Goal: Task Accomplishment & Management: Manage account settings

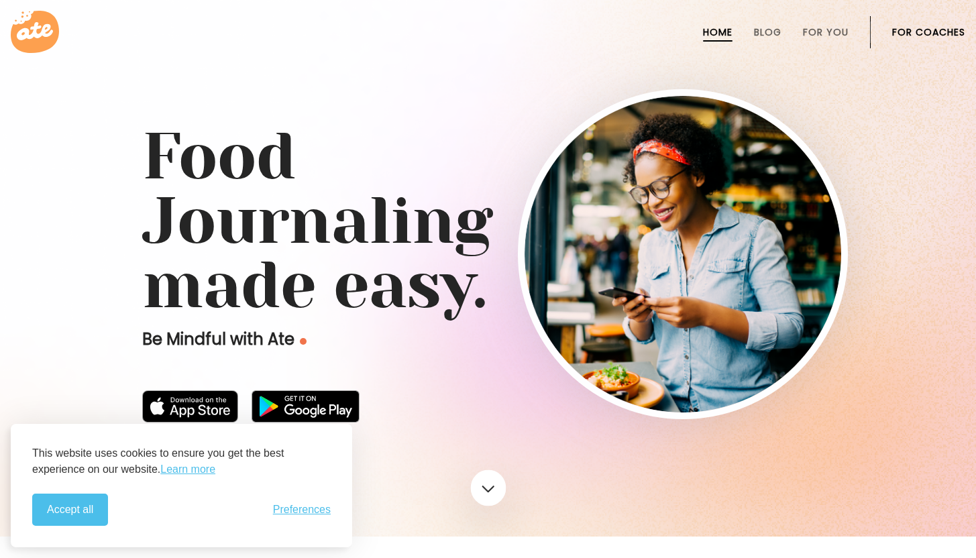
click at [488, 482] on link at bounding box center [488, 488] width 36 height 36
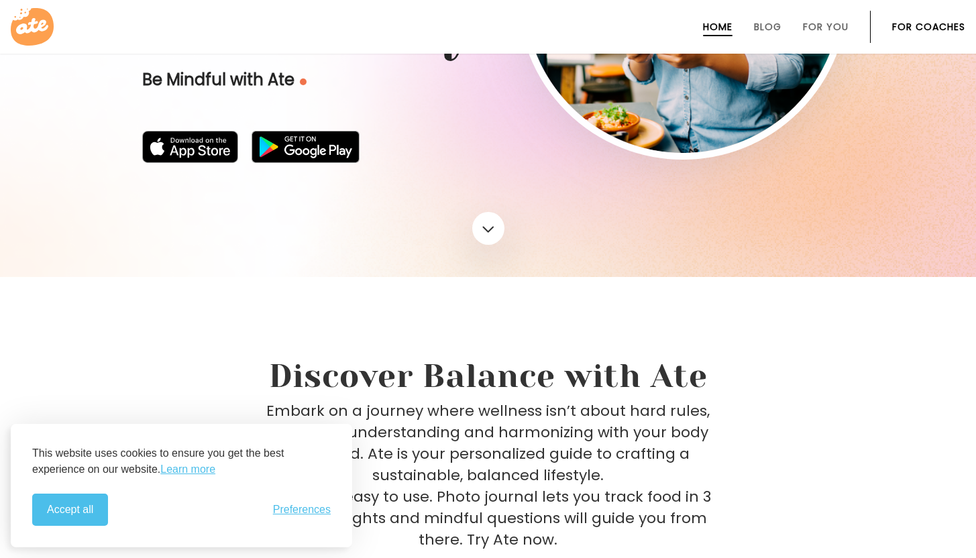
scroll to position [22, 0]
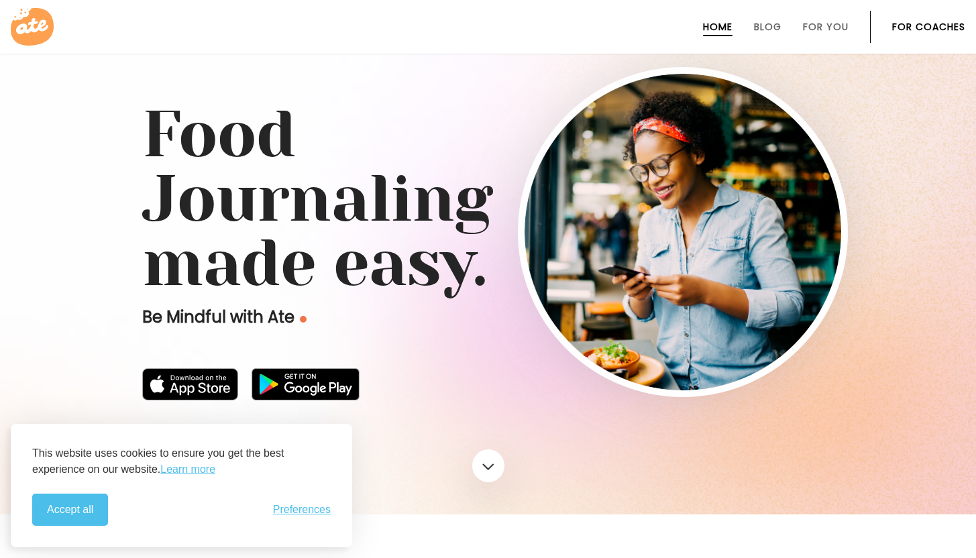
click at [932, 22] on link "For Coaches" at bounding box center [928, 26] width 73 height 11
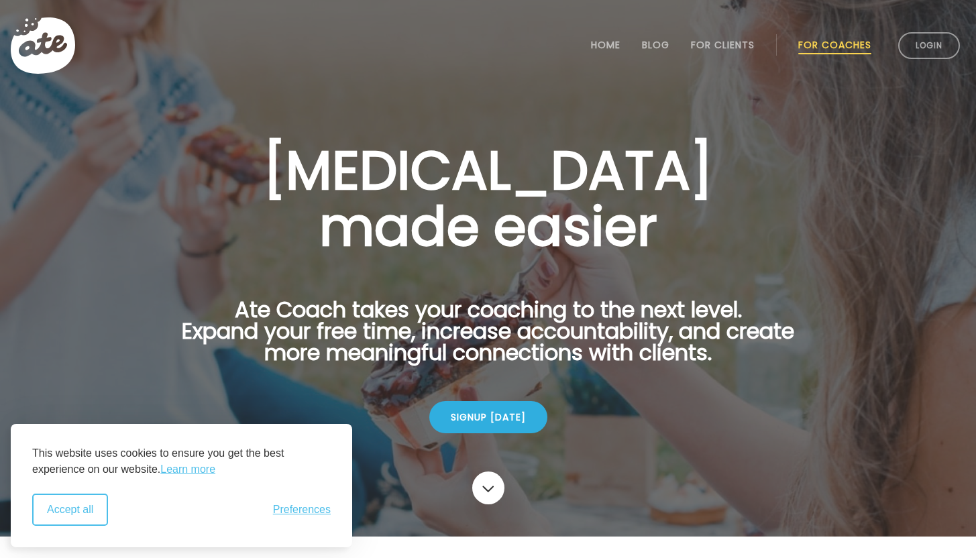
click at [66, 519] on button "Accept all" at bounding box center [70, 510] width 76 height 32
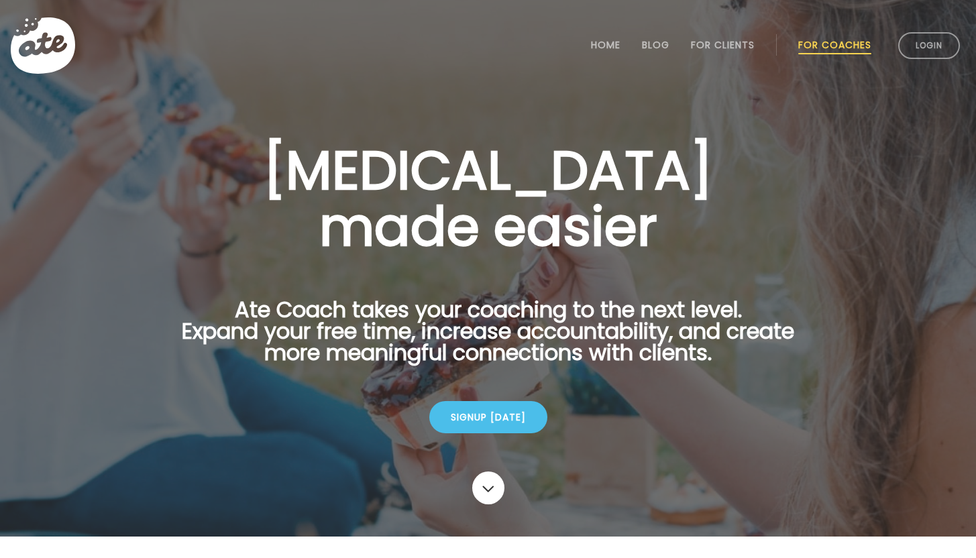
click at [488, 426] on div "Signup today" at bounding box center [488, 417] width 118 height 32
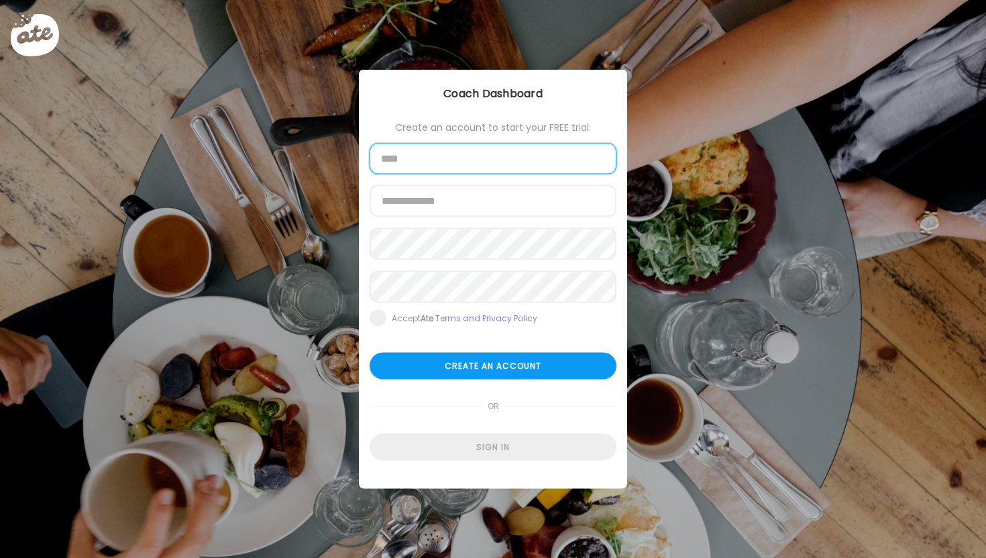
click at [423, 159] on input "text" at bounding box center [493, 159] width 247 height 31
type input "**********"
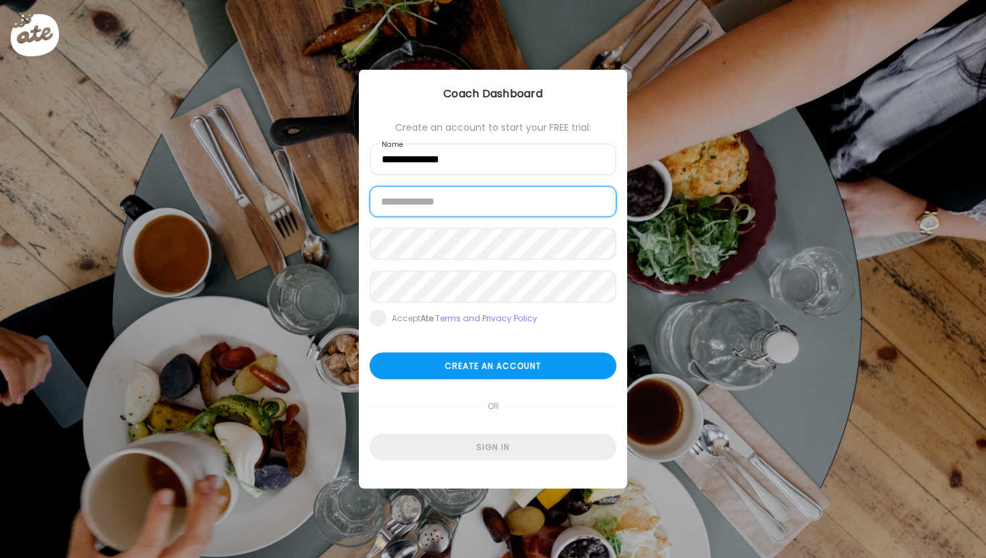
click at [437, 201] on input "email" at bounding box center [493, 201] width 247 height 31
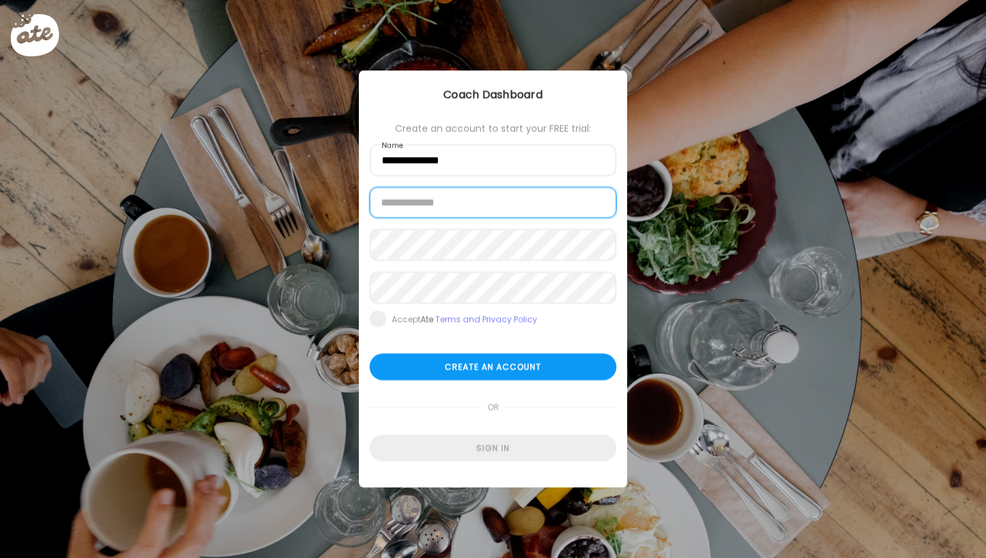
type input "**********"
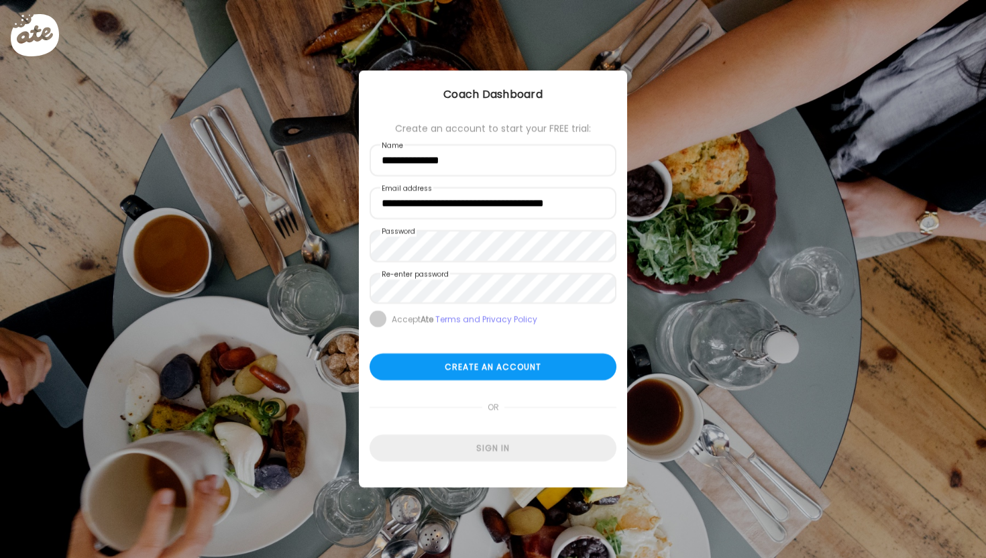
click at [375, 323] on span at bounding box center [378, 319] width 17 height 17
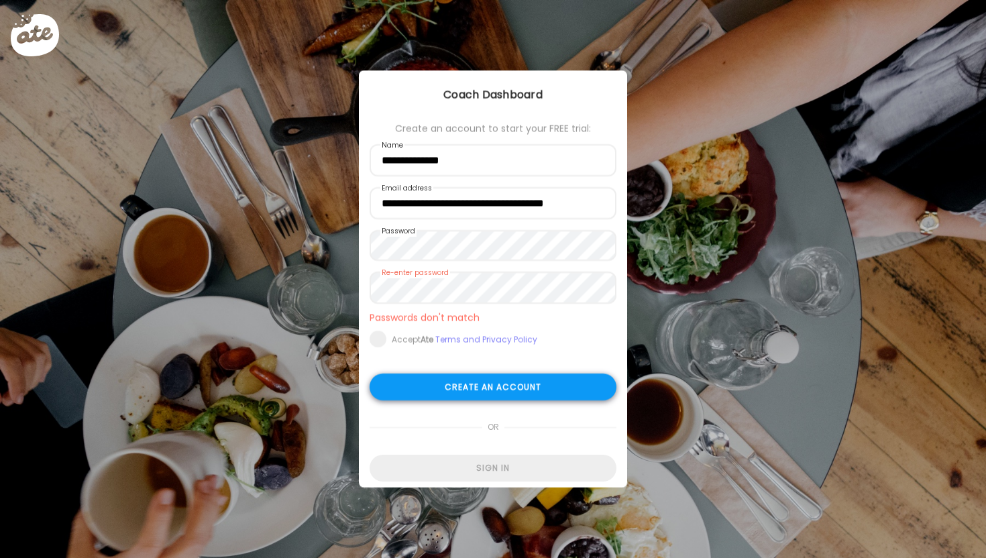
click at [532, 389] on div "Create an account" at bounding box center [493, 387] width 247 height 27
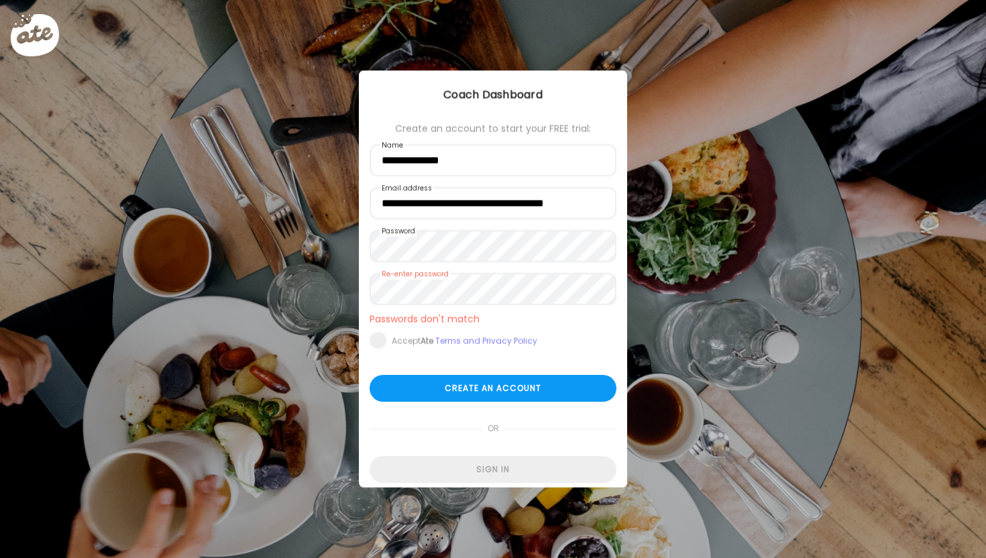
type input "**********"
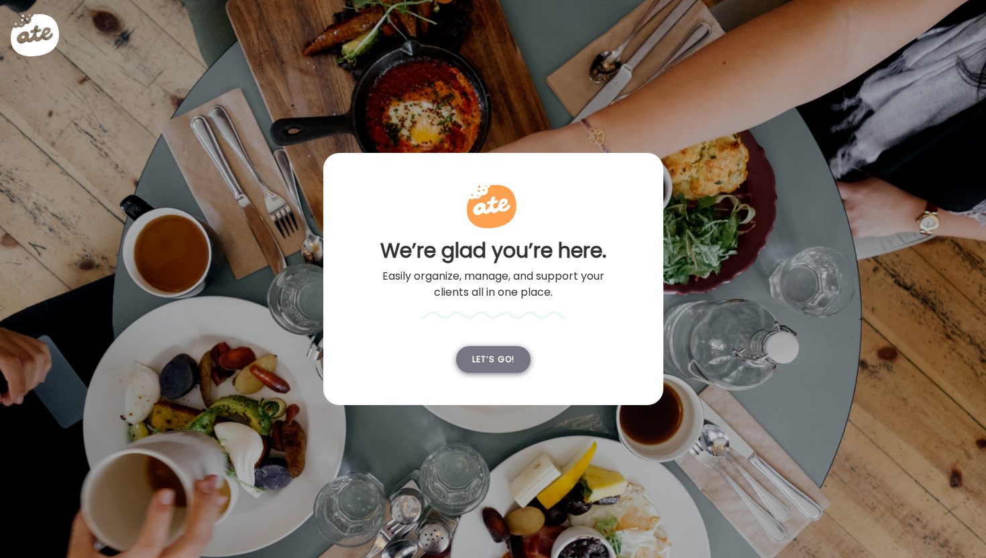
click at [501, 359] on div "Let’s go!" at bounding box center [493, 359] width 74 height 27
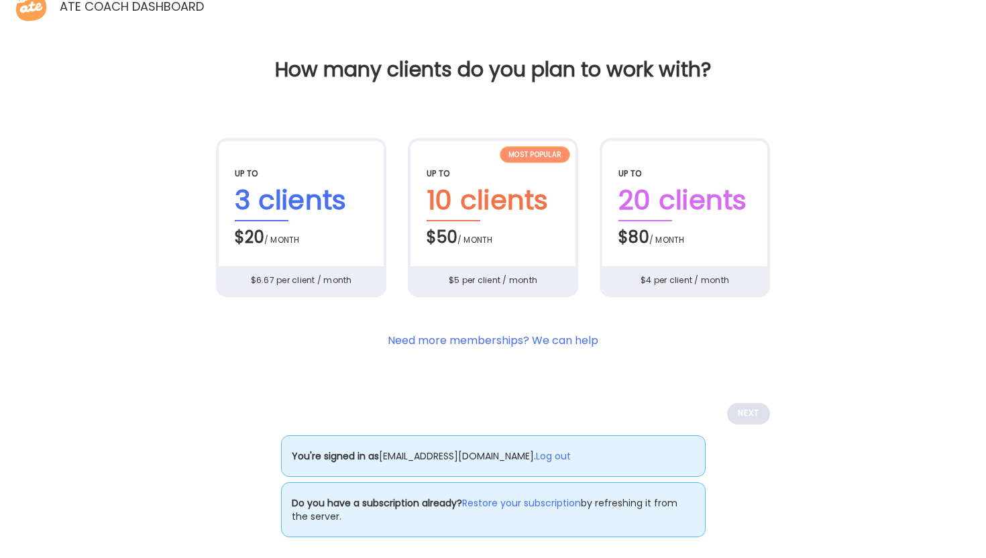
scroll to position [25, 0]
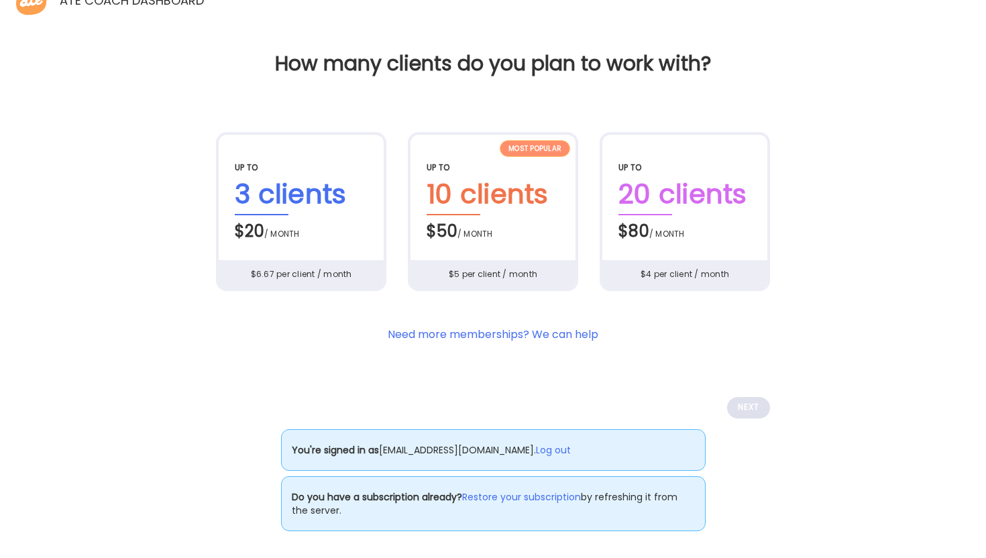
click at [267, 264] on div "$6.67 per client / month" at bounding box center [301, 274] width 166 height 28
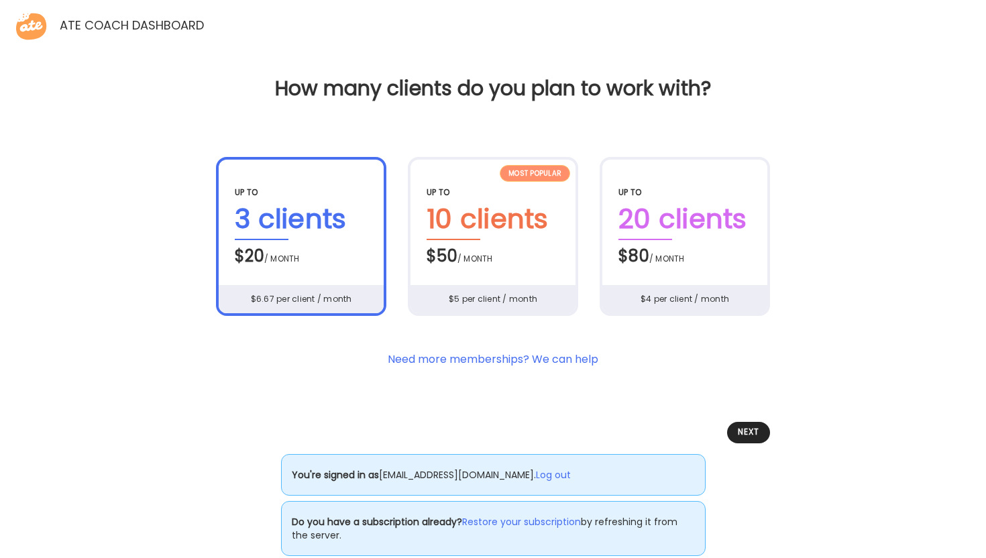
scroll to position [0, 0]
click at [461, 260] on span "/ month" at bounding box center [475, 259] width 36 height 11
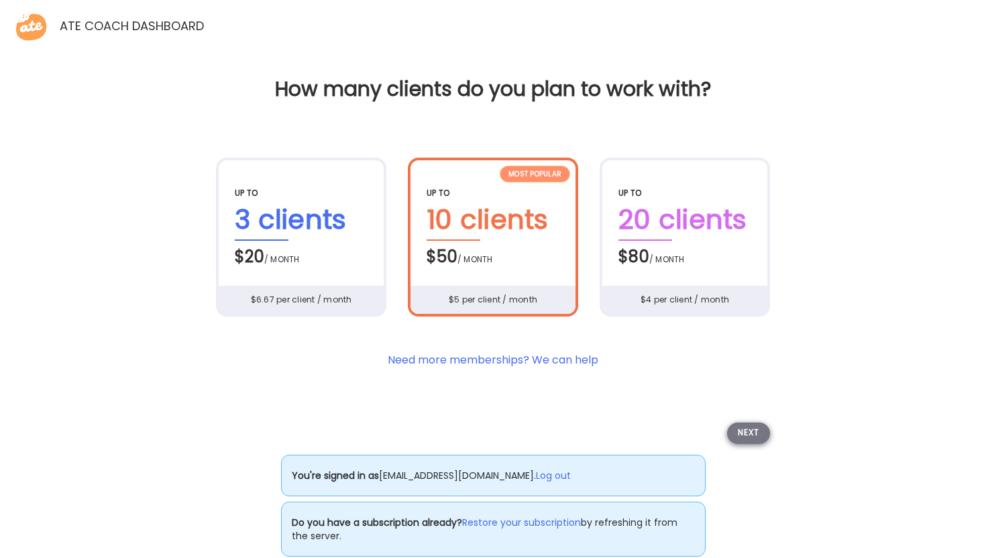
click at [738, 439] on div "Next" at bounding box center [748, 433] width 43 height 21
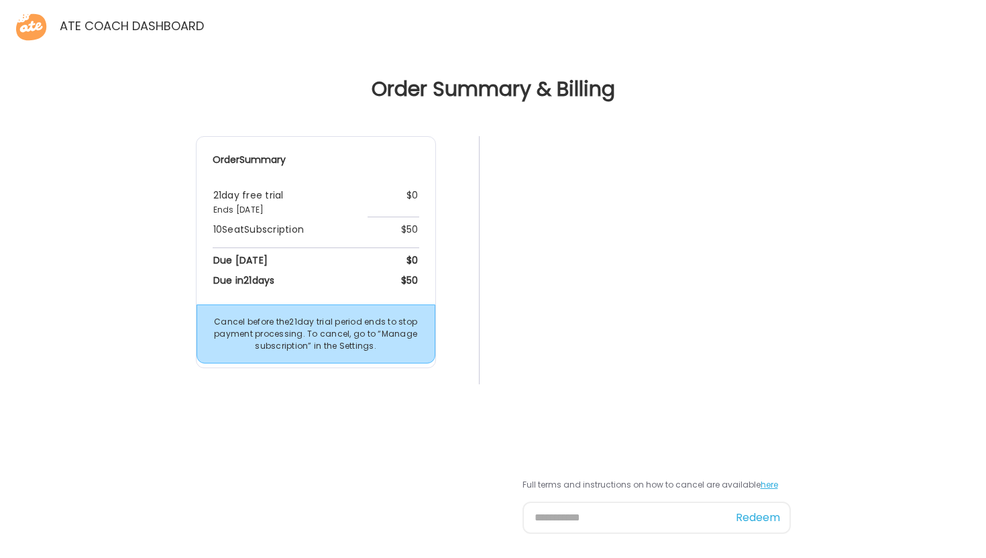
click at [448, 443] on div "Order Summary 21 day free trial Ends Sep 30th, 2025 $0 10 Seat Subscription $50…" at bounding box center [493, 338] width 964 height 404
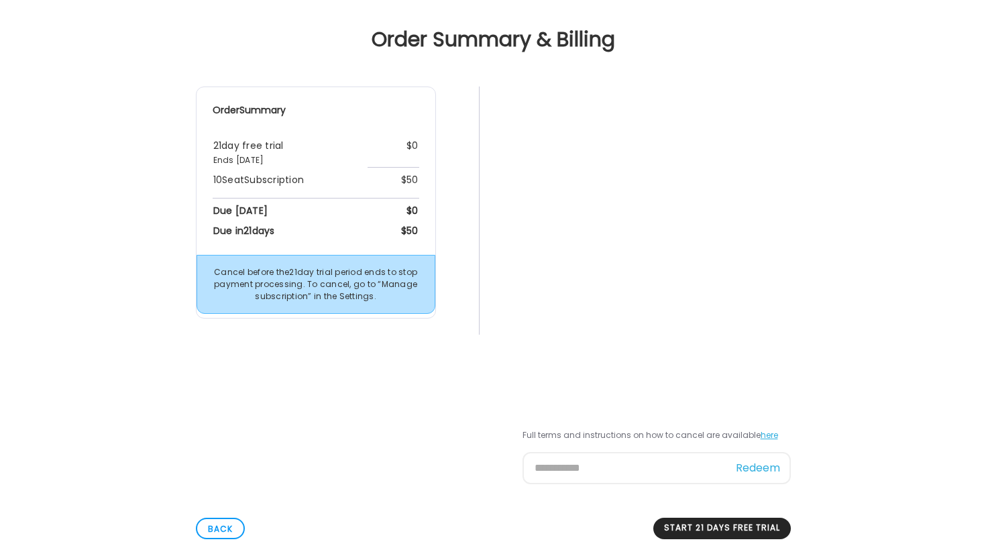
scroll to position [58, 0]
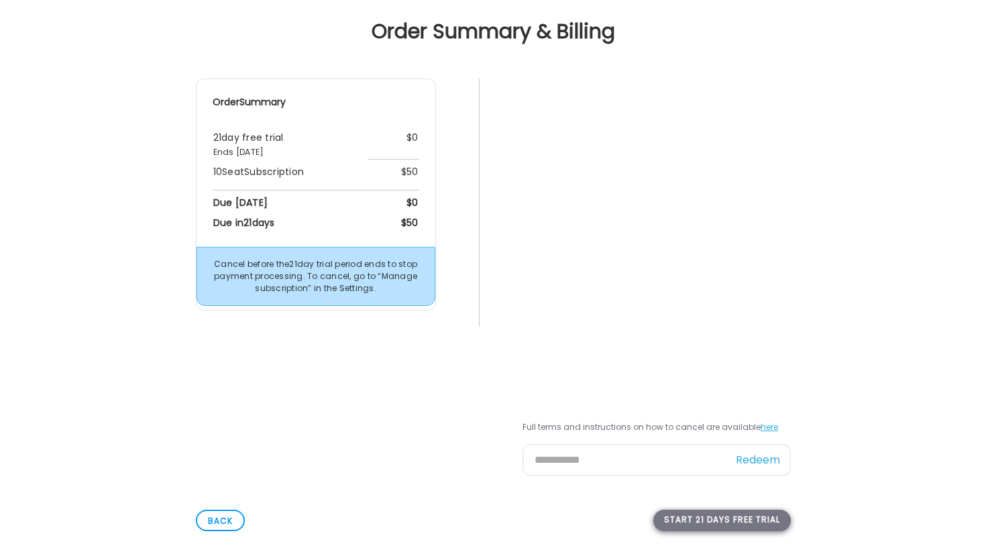
click at [728, 520] on div "Start 21 days free trial" at bounding box center [721, 520] width 137 height 21
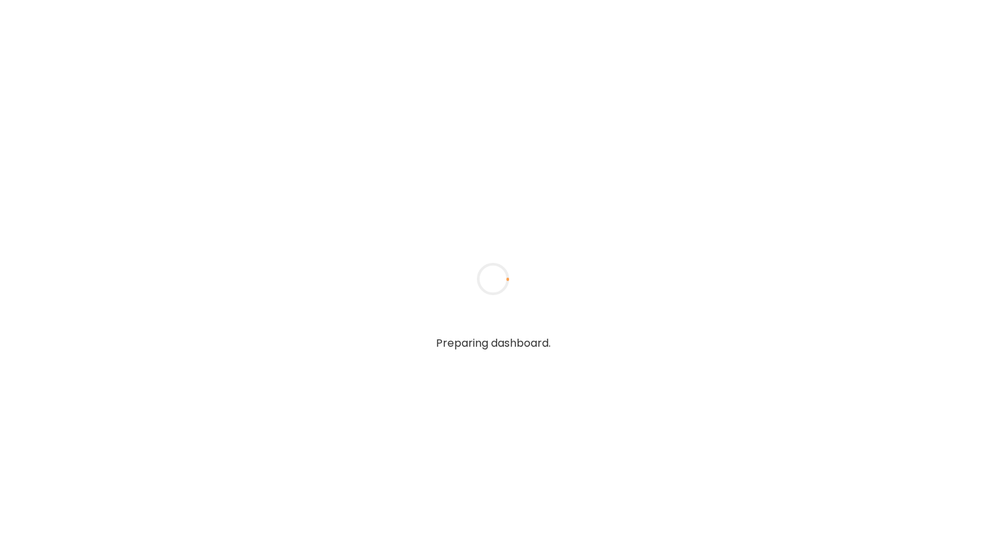
type input "**********"
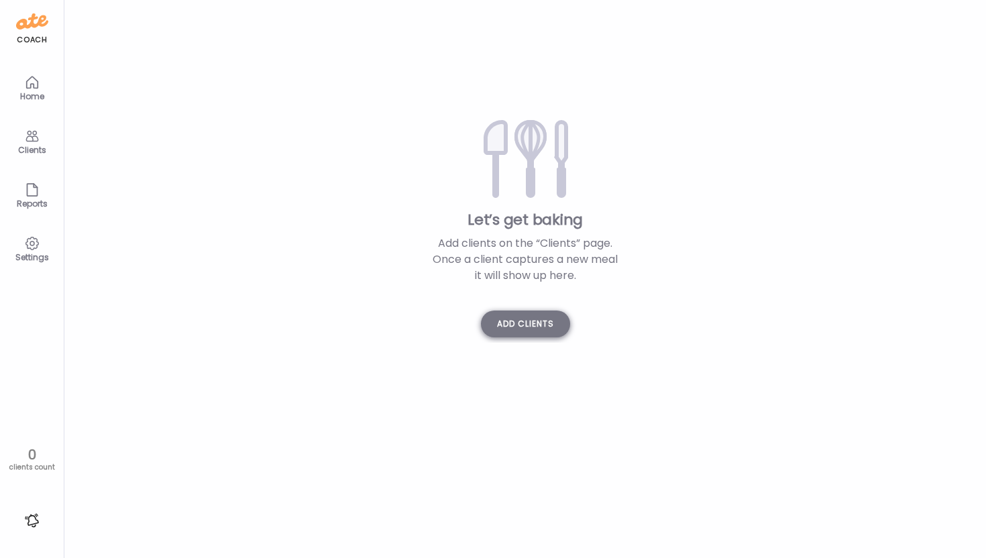
click at [544, 319] on div "Add clients" at bounding box center [525, 324] width 89 height 27
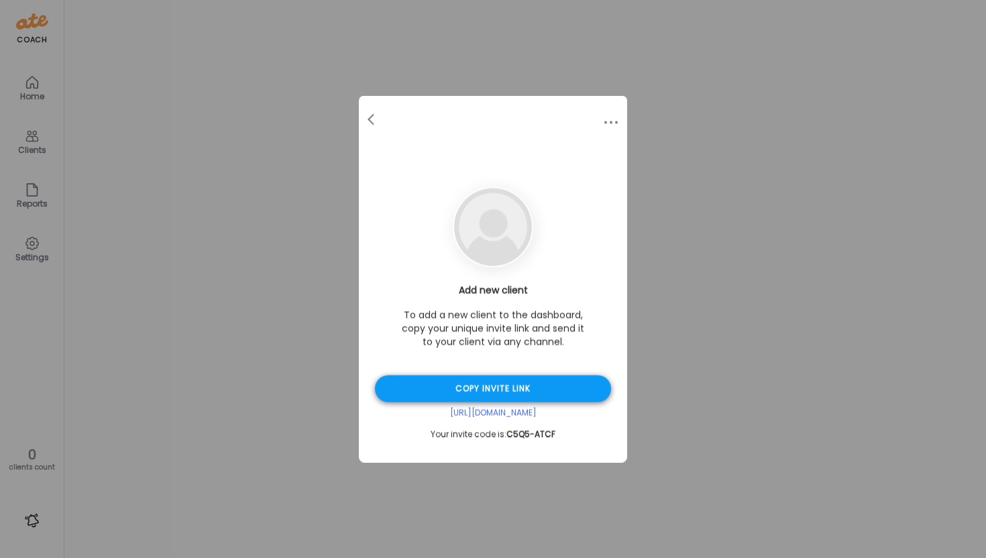
click at [533, 397] on div "Copy invite link" at bounding box center [493, 389] width 236 height 27
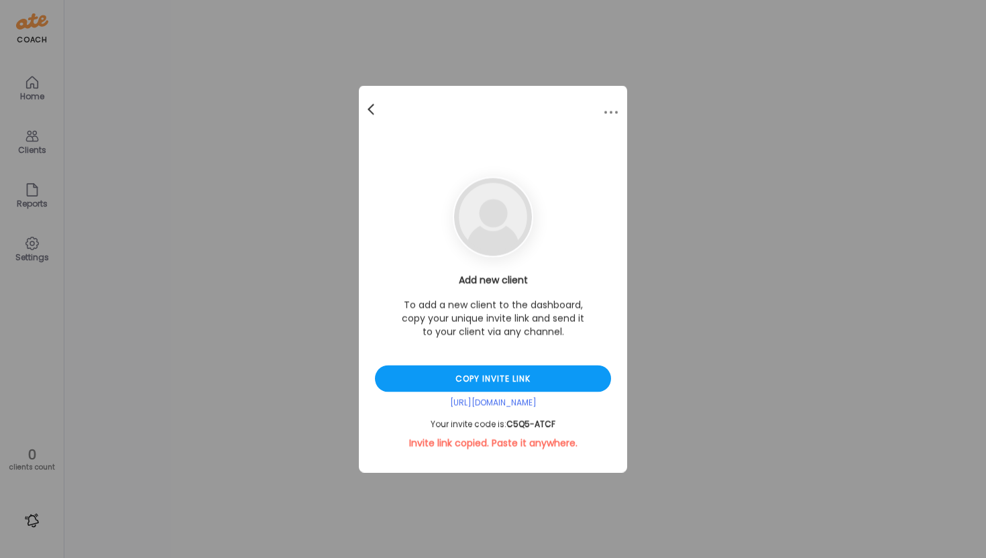
click at [378, 109] on div at bounding box center [372, 110] width 27 height 27
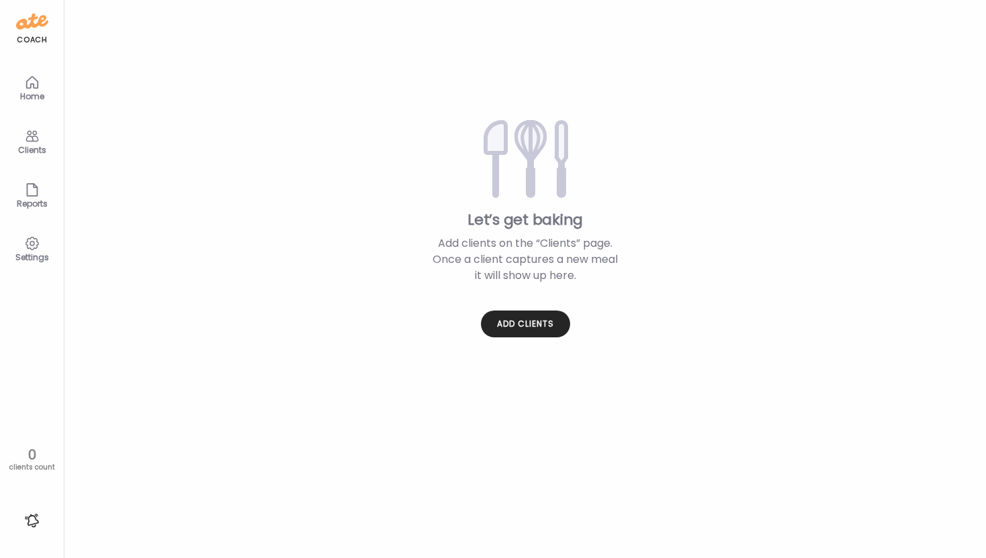
click at [32, 81] on icon at bounding box center [32, 82] width 16 height 16
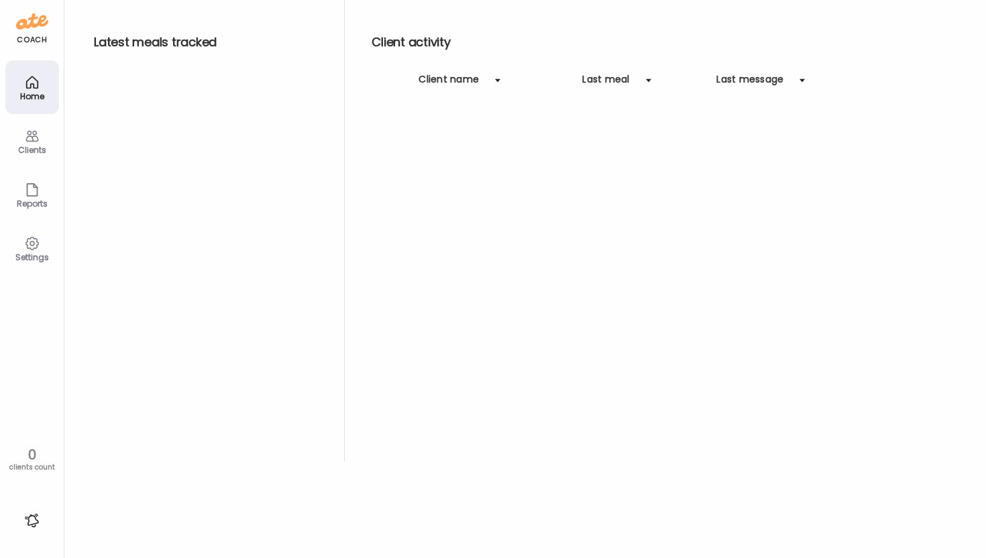
click at [27, 150] on div "Clients" at bounding box center [32, 150] width 48 height 9
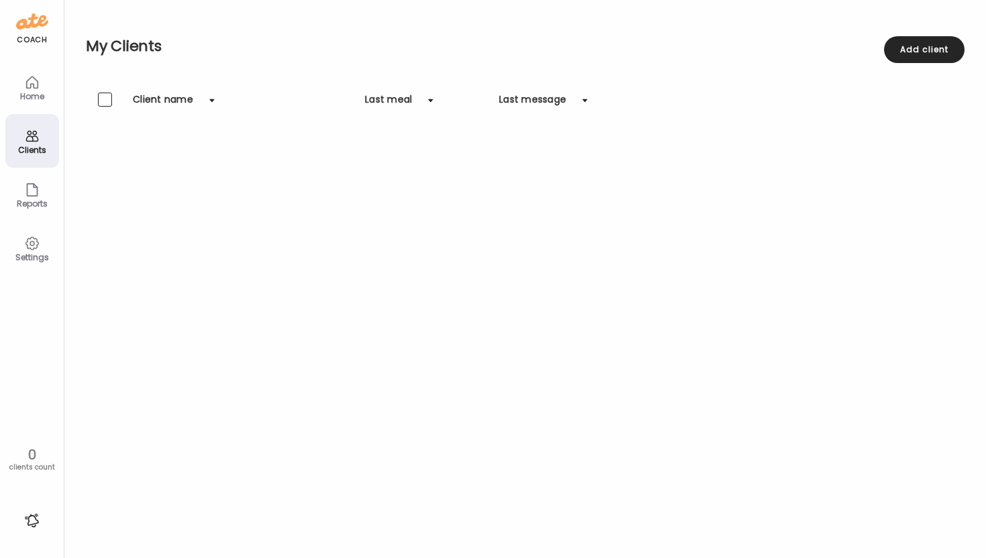
click at [29, 113] on div "Home" at bounding box center [32, 87] width 54 height 54
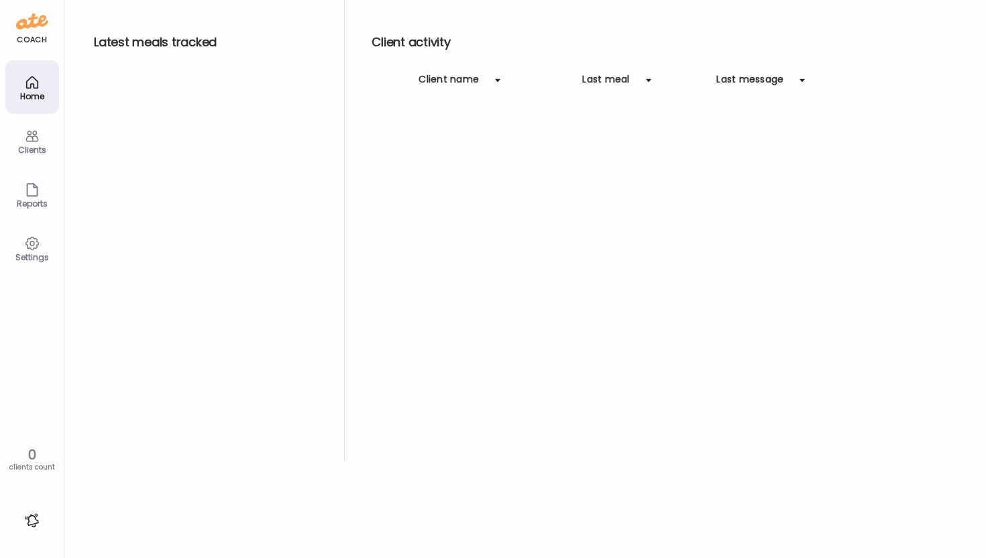
click at [35, 196] on icon at bounding box center [32, 190] width 16 height 16
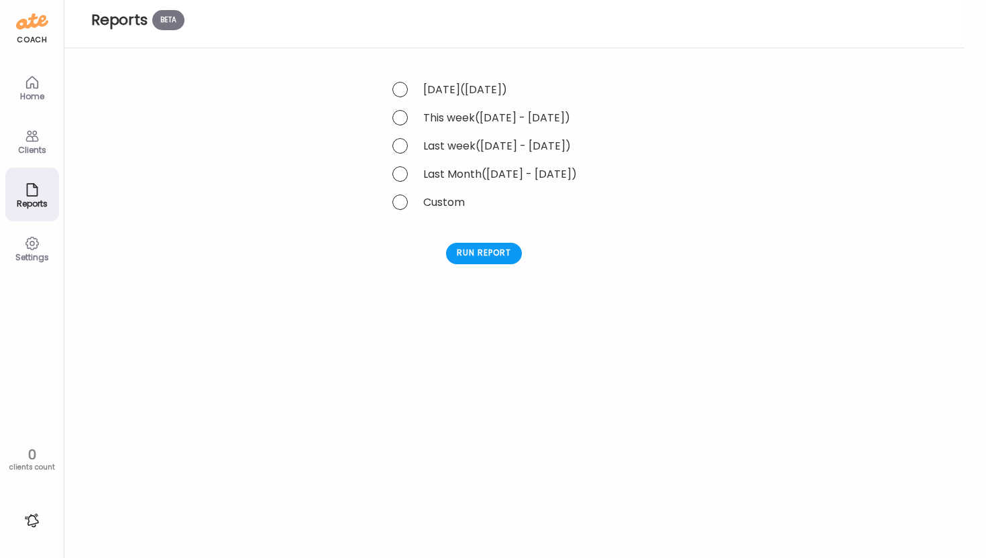
click at [25, 146] on div "Clients" at bounding box center [32, 150] width 48 height 9
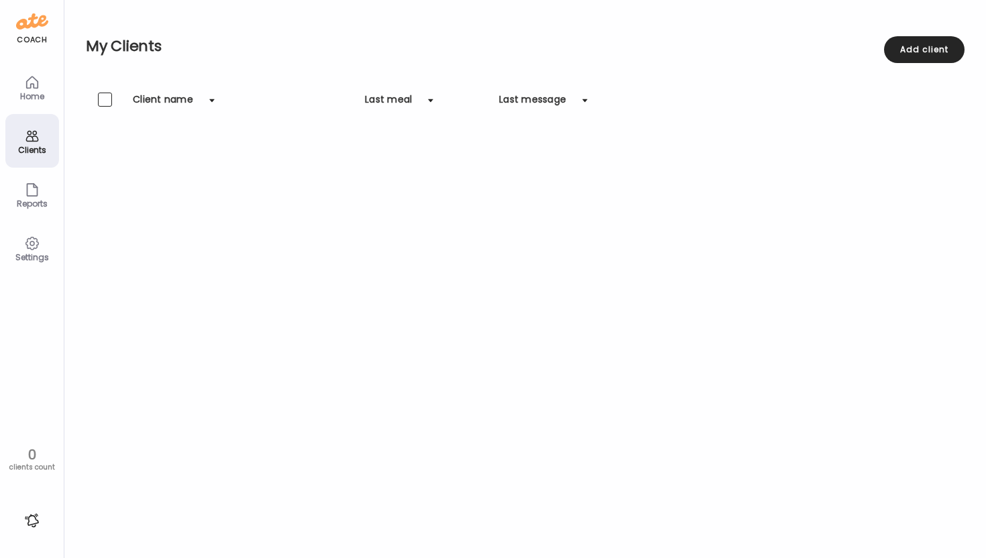
click at [38, 84] on icon at bounding box center [32, 82] width 16 height 16
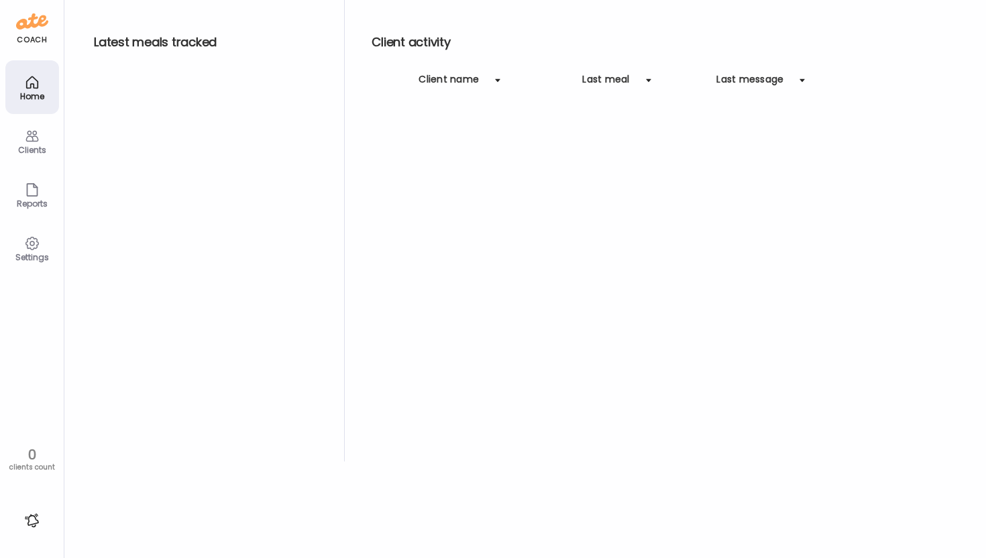
click at [41, 150] on div "Clients" at bounding box center [32, 150] width 48 height 9
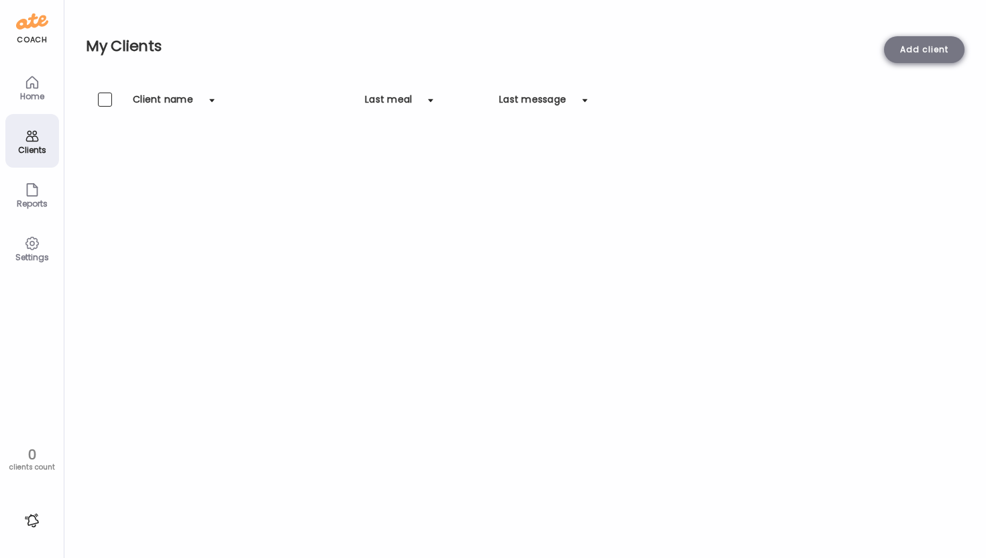
click at [903, 50] on div "Add client" at bounding box center [924, 49] width 80 height 27
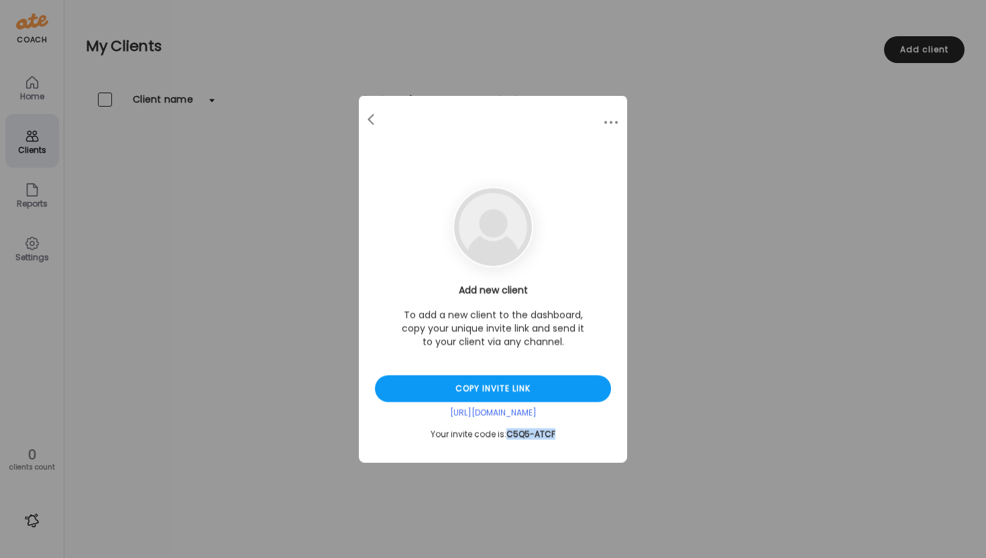
drag, startPoint x: 566, startPoint y: 433, endPoint x: 508, endPoint y: 433, distance: 58.3
click at [508, 433] on div "Your invite code is: C5Q5-ATCF" at bounding box center [493, 434] width 236 height 11
copy span "C5Q5-ATCF"
click at [154, 428] on div "Ate Coach Dashboard Wahoo! It’s official Take a moment to set up your Coach Pro…" at bounding box center [493, 279] width 986 height 558
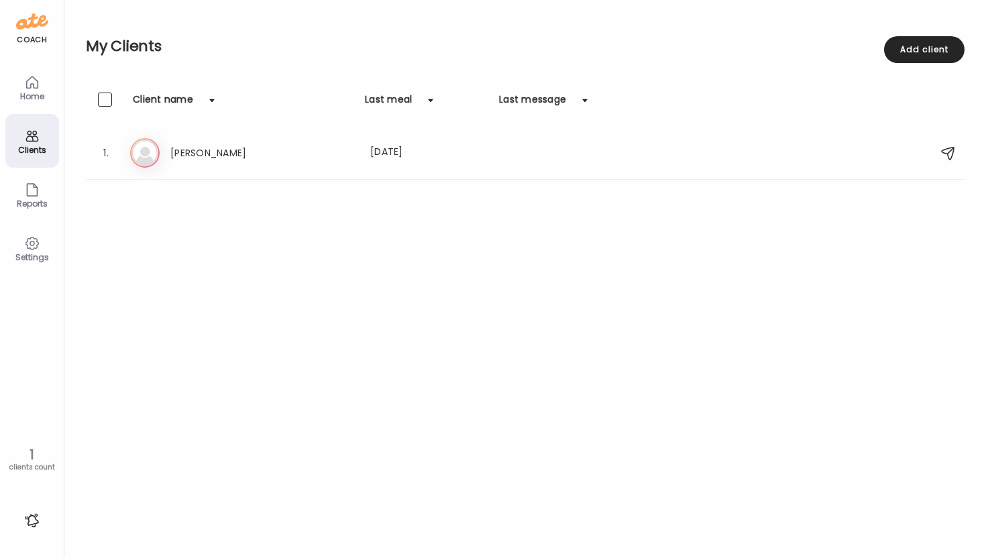
click at [33, 85] on icon at bounding box center [31, 81] width 11 height 11
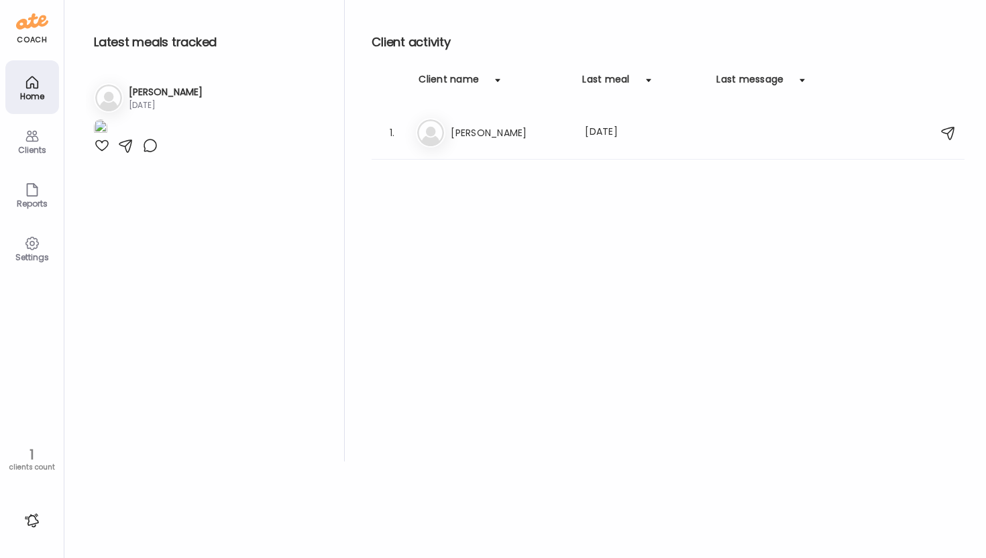
click at [107, 137] on img at bounding box center [100, 128] width 13 height 18
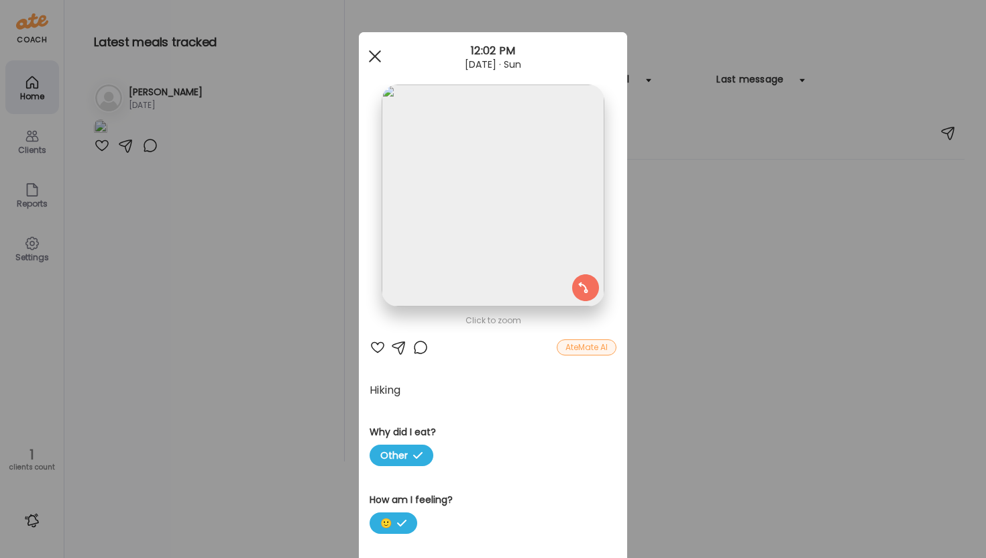
click at [372, 58] on span at bounding box center [375, 56] width 12 height 12
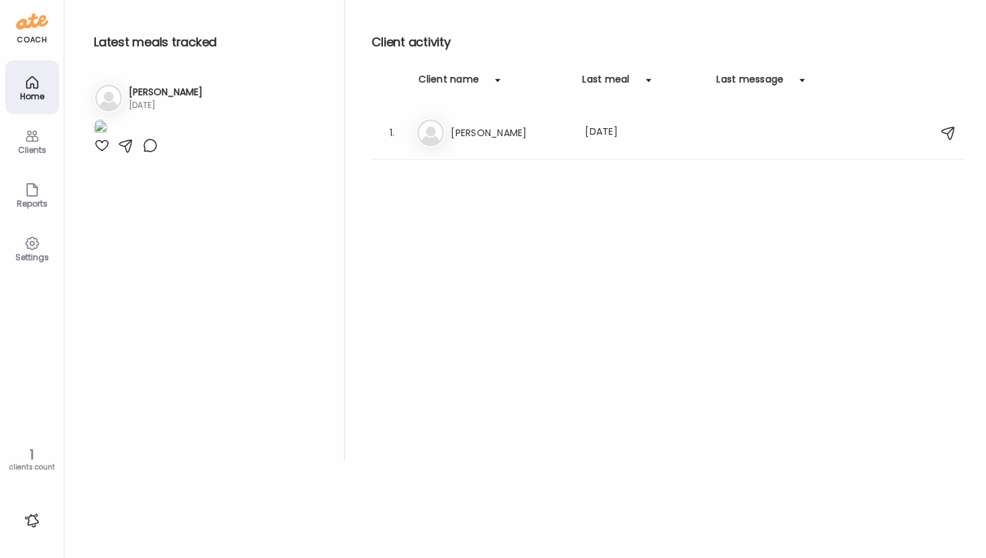
click at [44, 135] on div "Clients" at bounding box center [32, 141] width 54 height 54
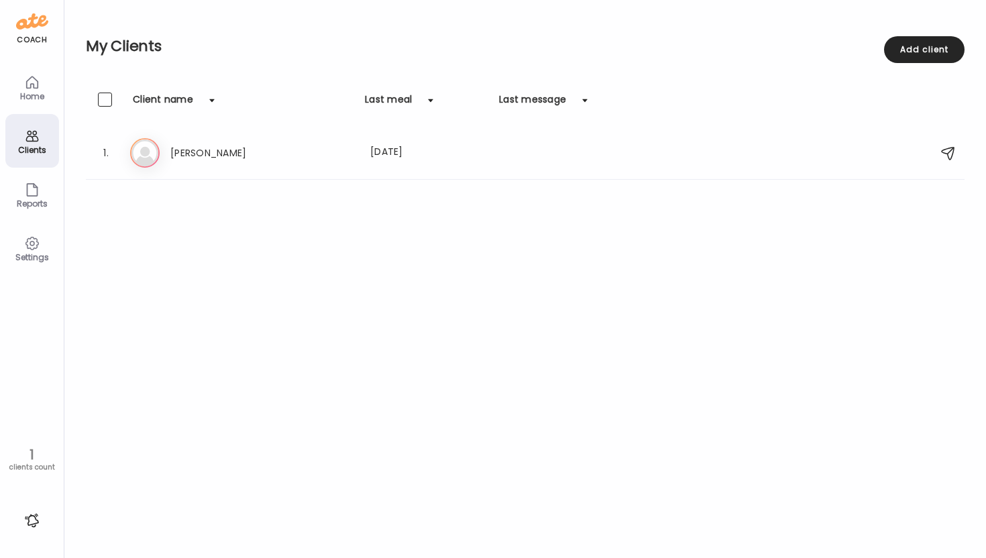
click at [44, 196] on div "Reports" at bounding box center [32, 195] width 54 height 54
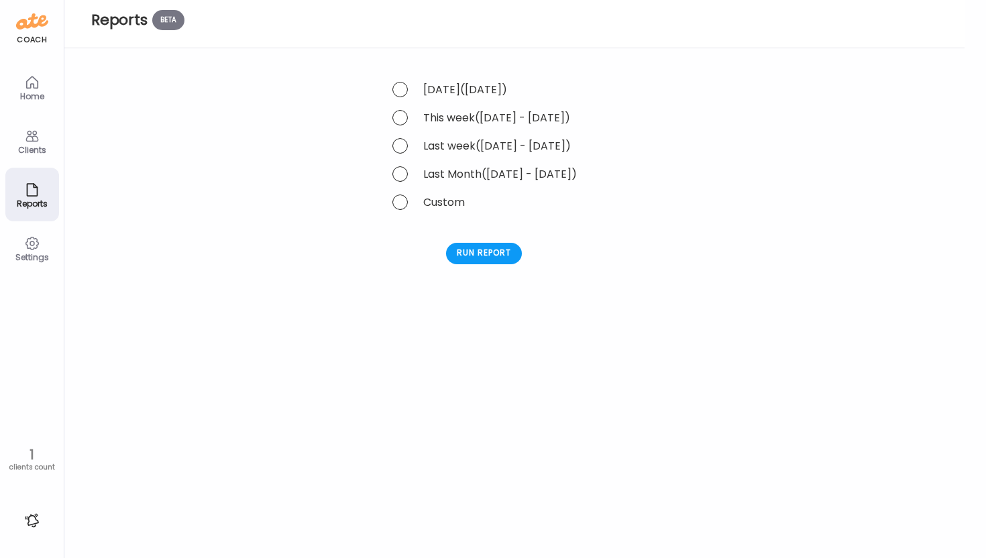
click at [32, 103] on div "Home" at bounding box center [32, 87] width 54 height 54
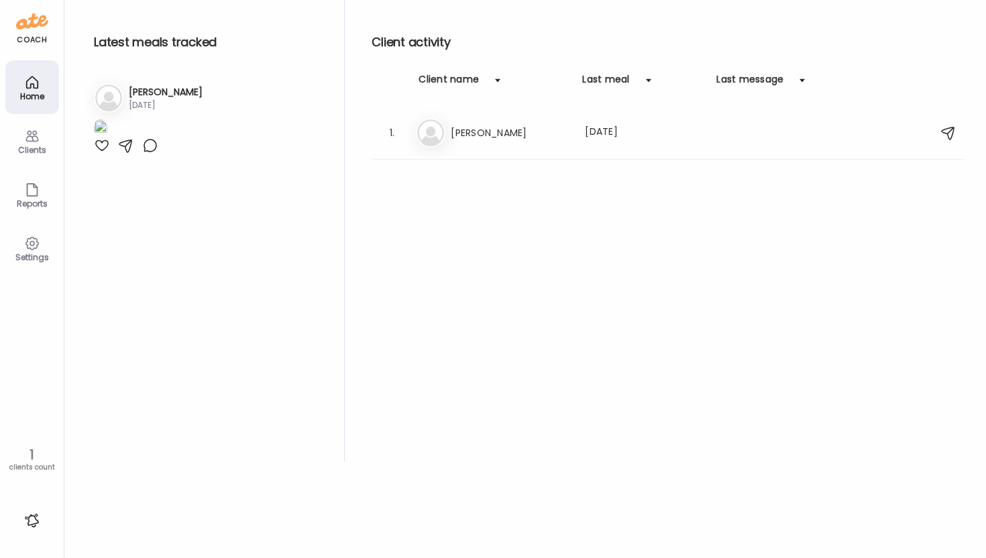
click at [35, 229] on div "Settings" at bounding box center [32, 248] width 54 height 54
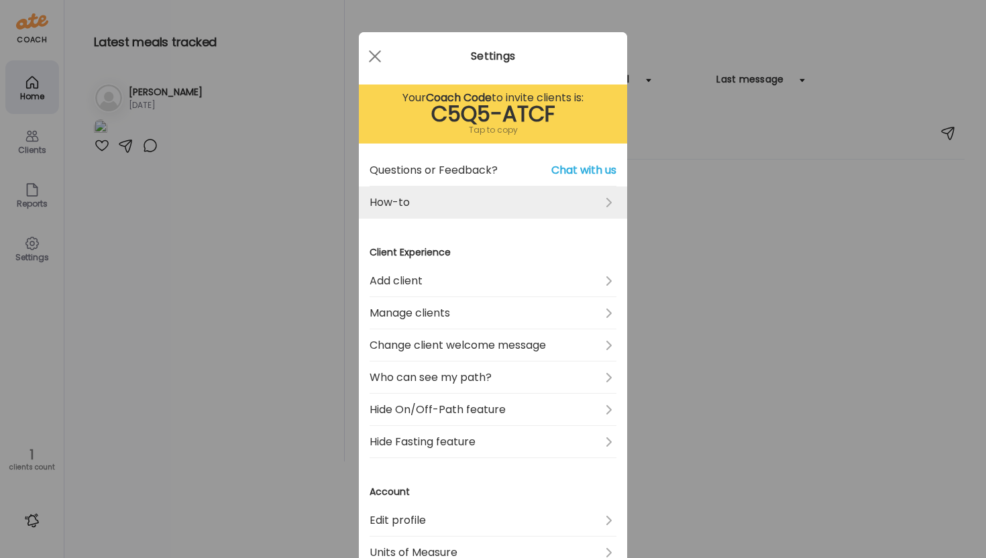
click at [454, 207] on link "How-to" at bounding box center [493, 202] width 247 height 32
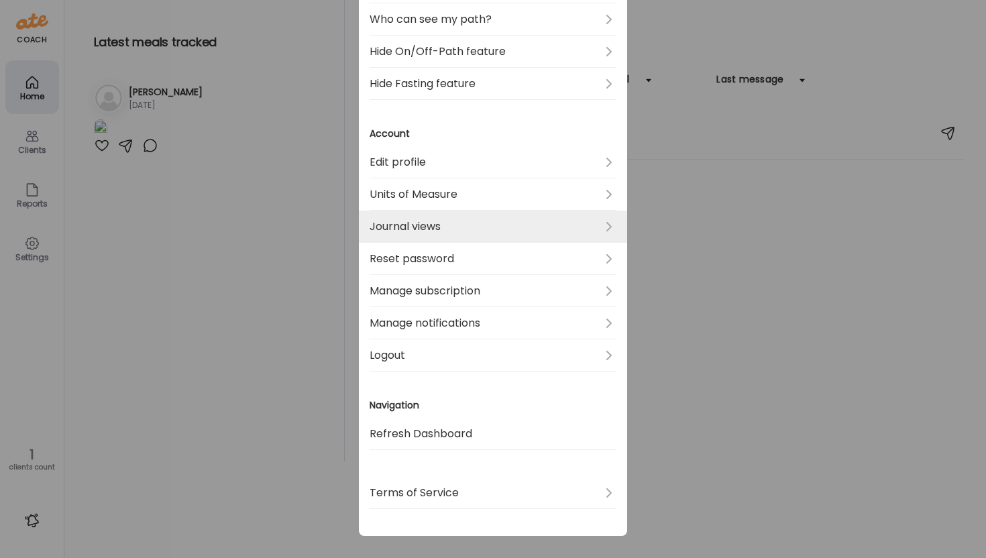
scroll to position [368, 0]
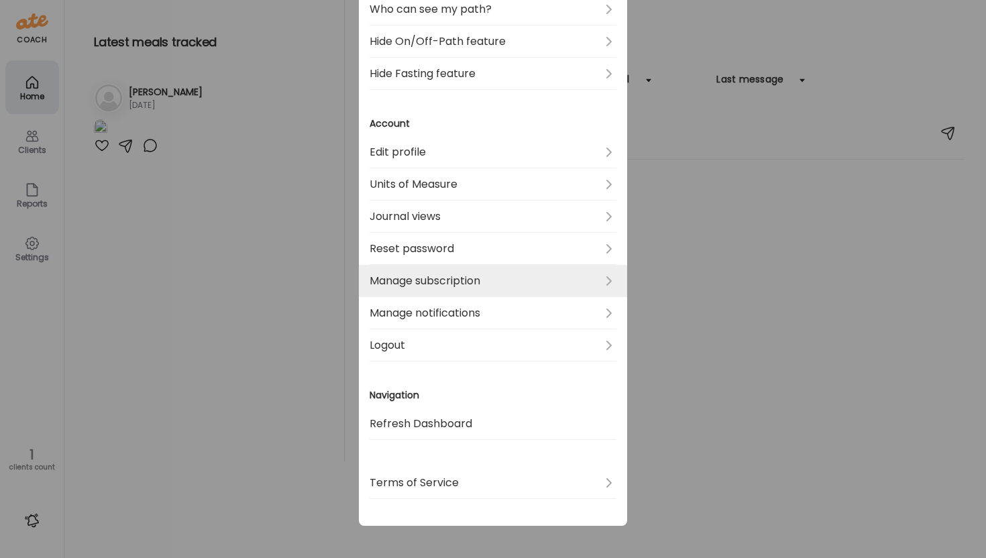
click at [430, 278] on link "Manage subscription" at bounding box center [493, 281] width 247 height 32
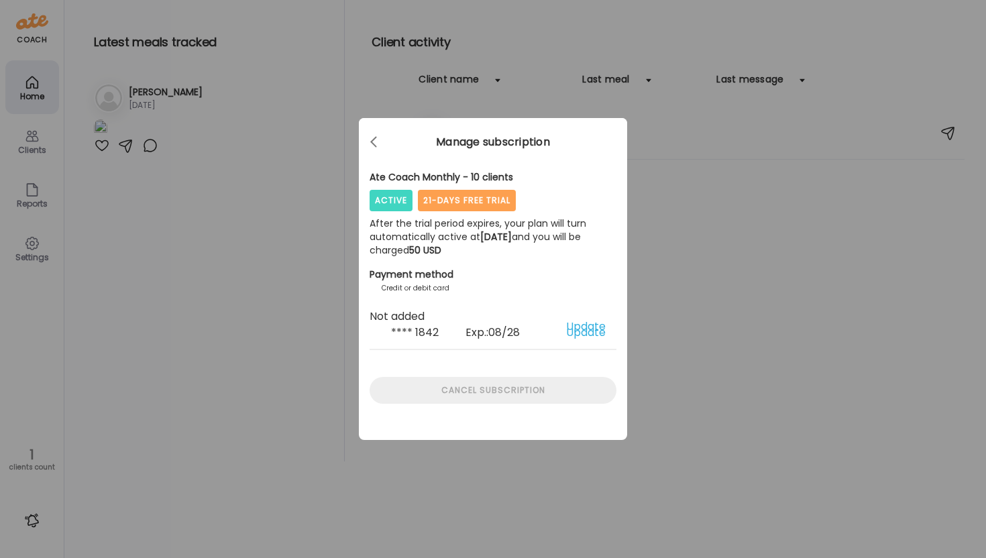
scroll to position [0, 0]
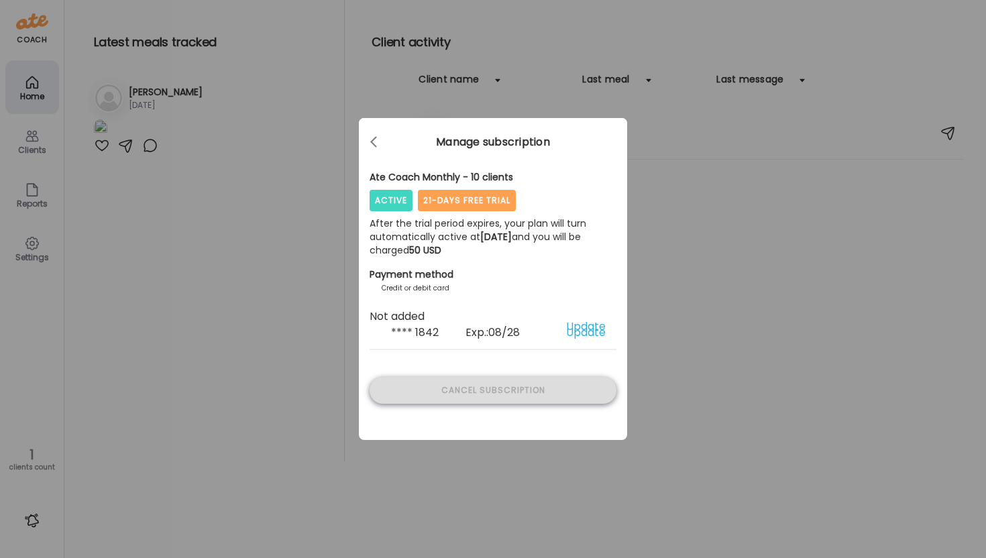
click at [532, 385] on div "Cancel subscription" at bounding box center [493, 390] width 247 height 27
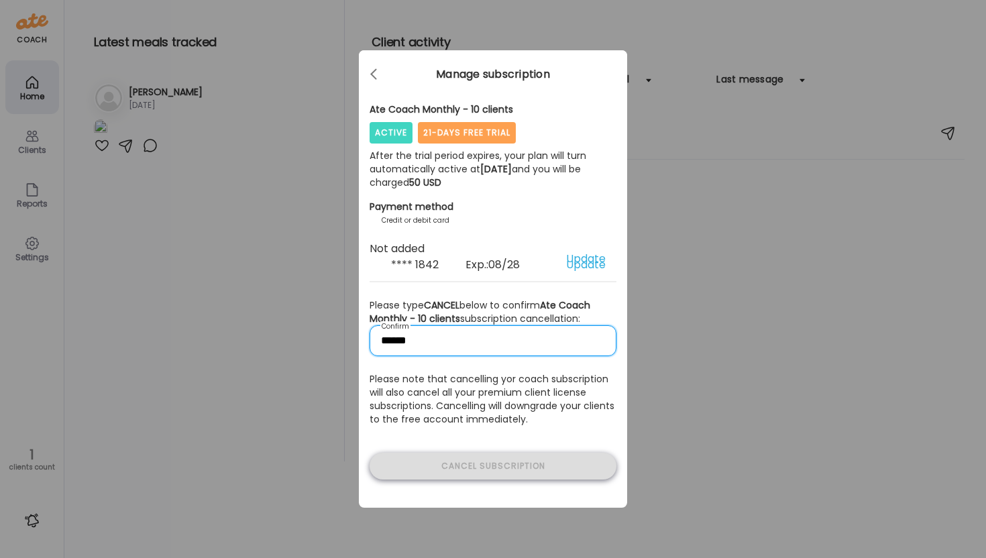
type input "******"
click at [510, 470] on div "Cancel subscription" at bounding box center [493, 467] width 247 height 27
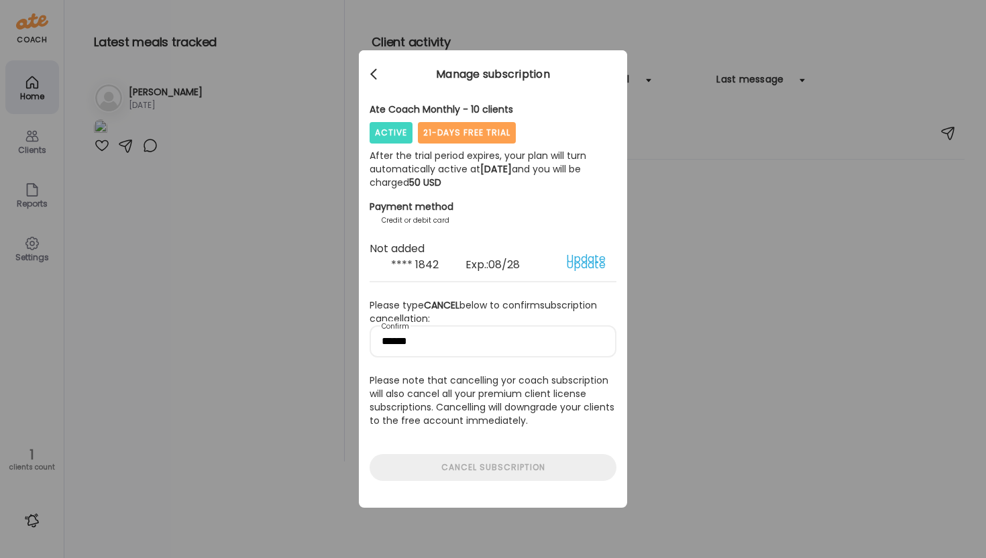
click at [378, 75] on div at bounding box center [374, 74] width 27 height 27
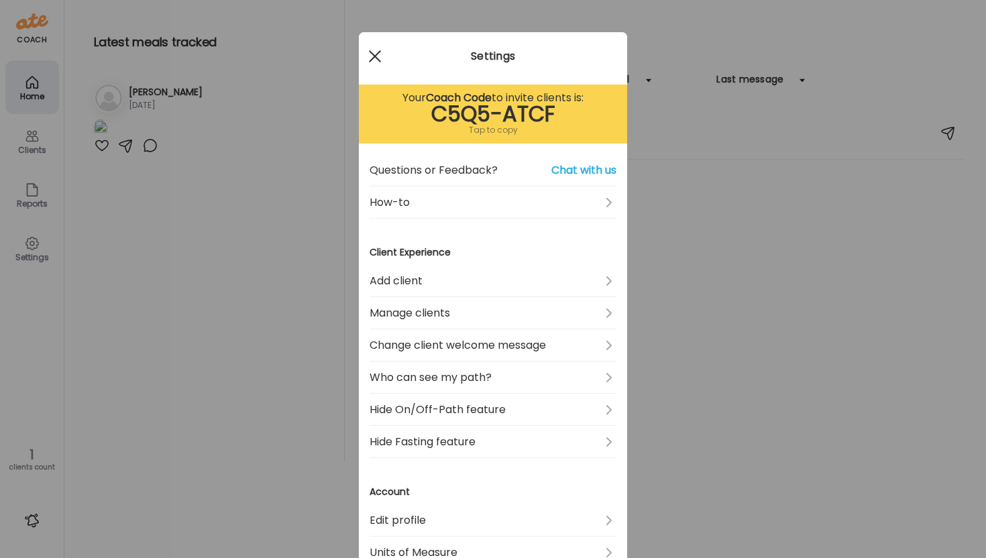
click at [369, 50] on span at bounding box center [375, 56] width 12 height 12
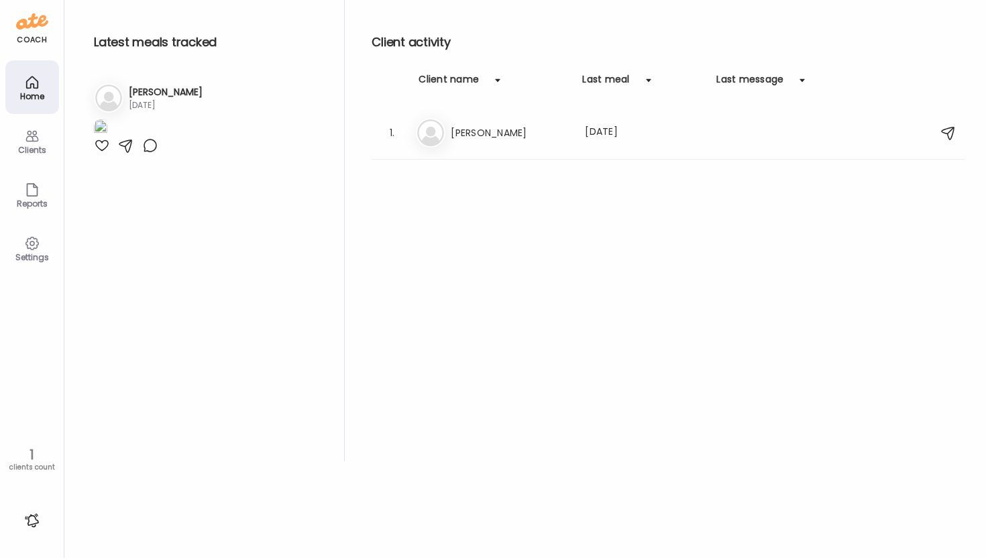
click at [19, 27] on img at bounding box center [32, 21] width 32 height 21
click at [42, 144] on div "Clients" at bounding box center [32, 141] width 54 height 54
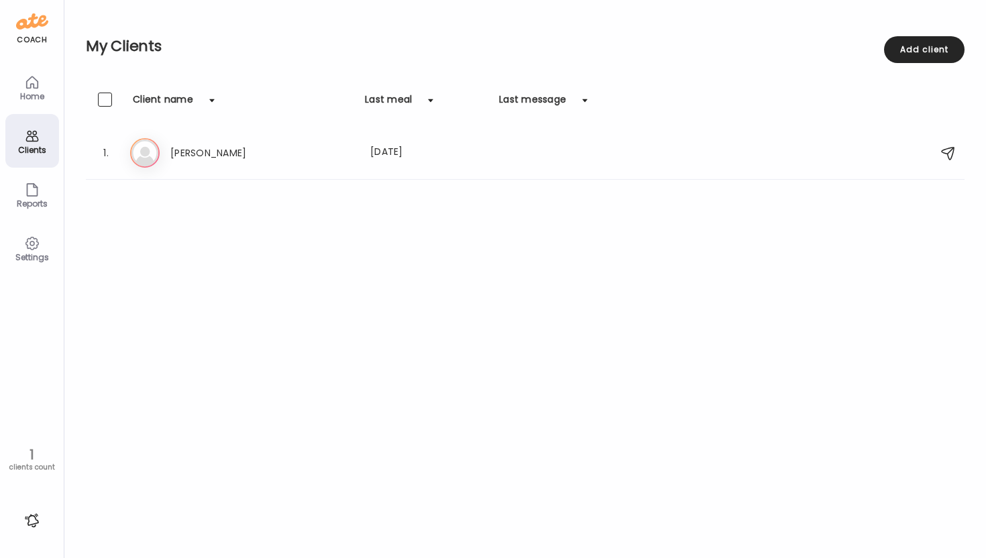
click at [30, 195] on icon at bounding box center [32, 190] width 10 height 12
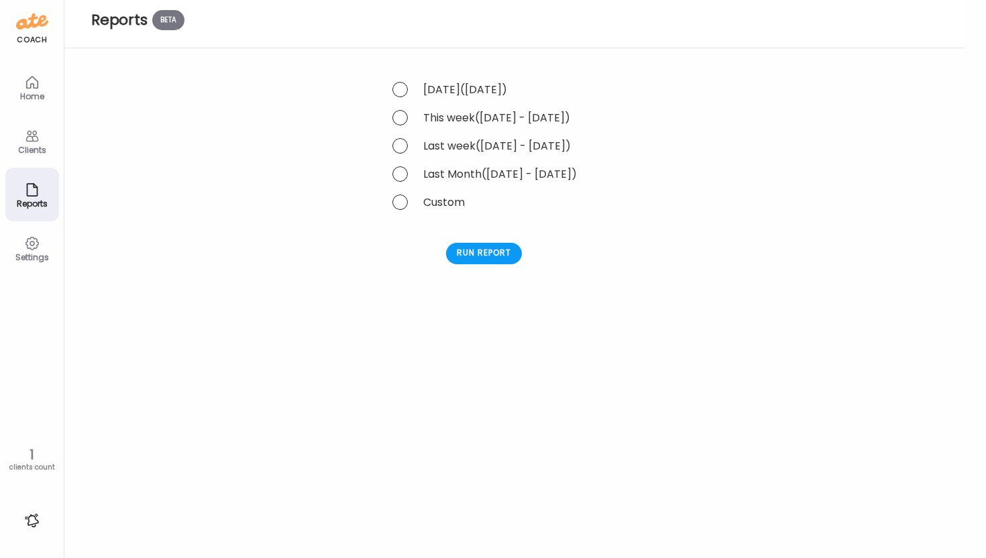
click at [31, 254] on div "Settings" at bounding box center [32, 257] width 48 height 9
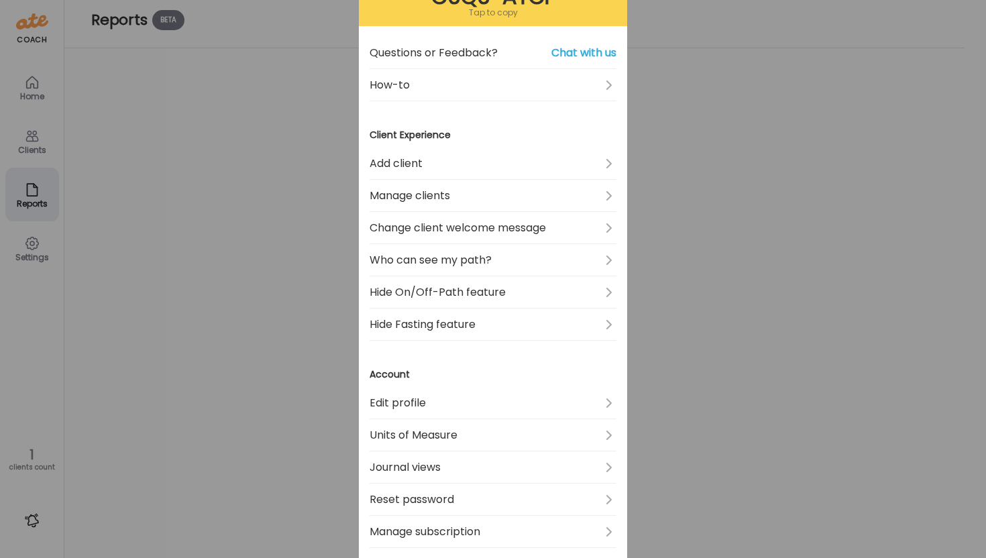
scroll to position [213, 0]
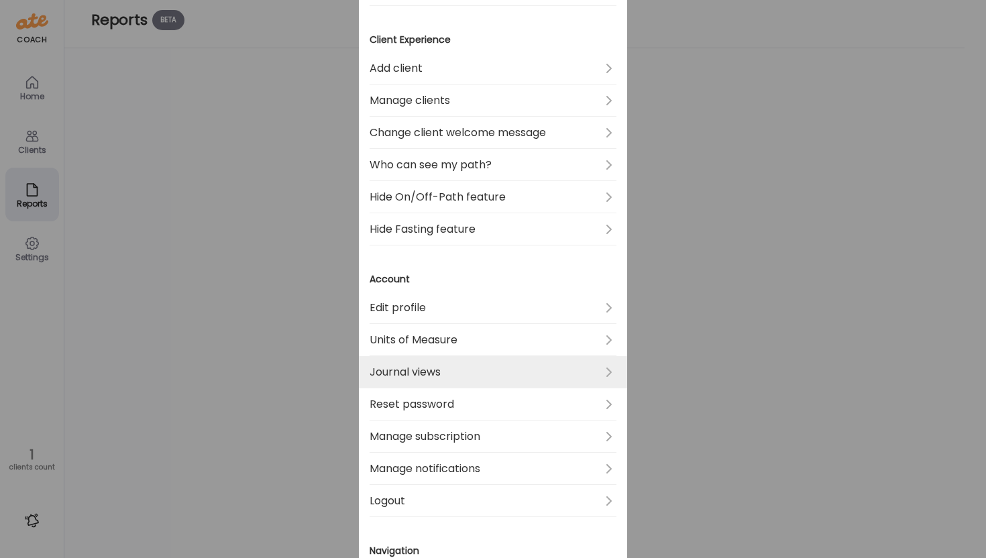
click at [377, 365] on link "Journal views" at bounding box center [493, 372] width 247 height 32
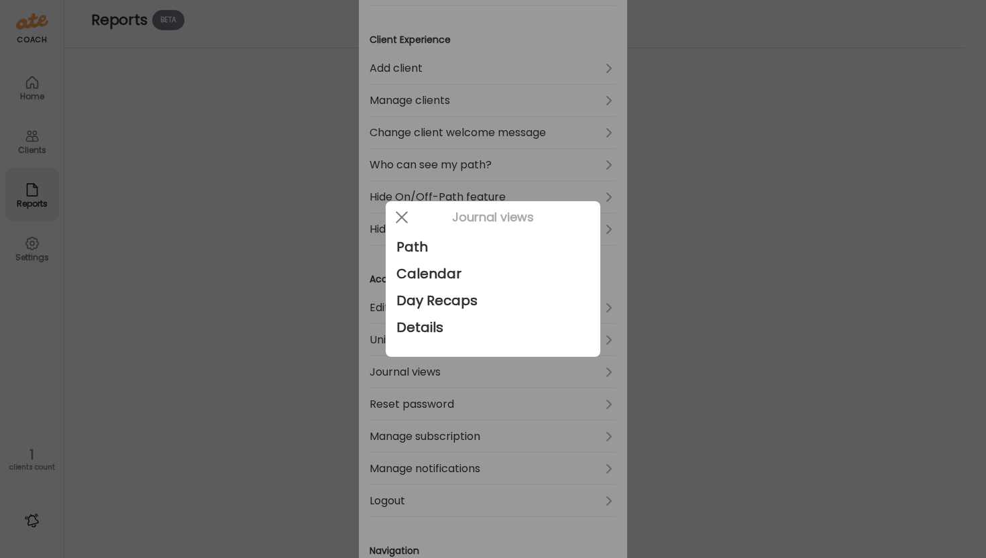
click at [254, 300] on div at bounding box center [493, 279] width 986 height 558
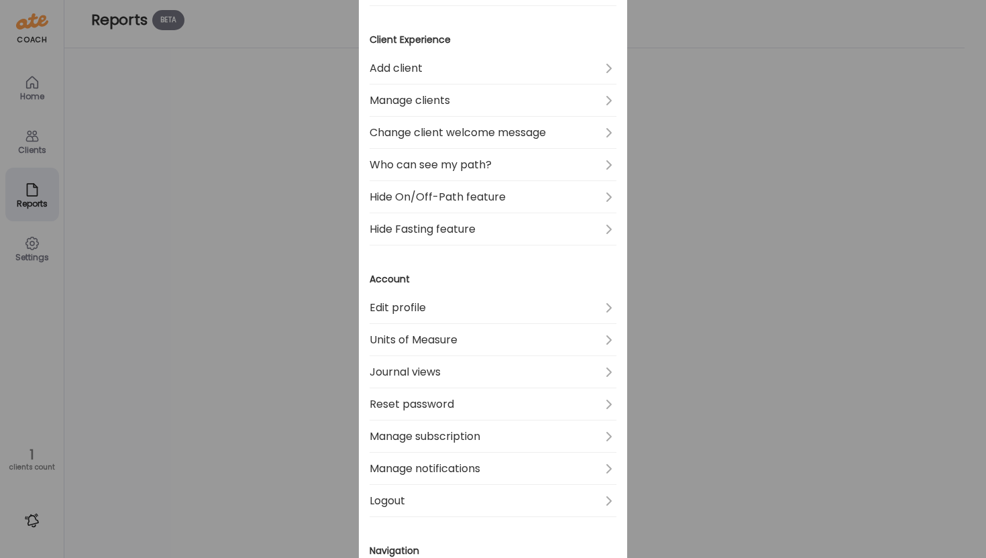
click at [167, 277] on div "Ate Coach Dashboard Wahoo! It’s official Take a moment to set up your Coach Pro…" at bounding box center [493, 279] width 986 height 558
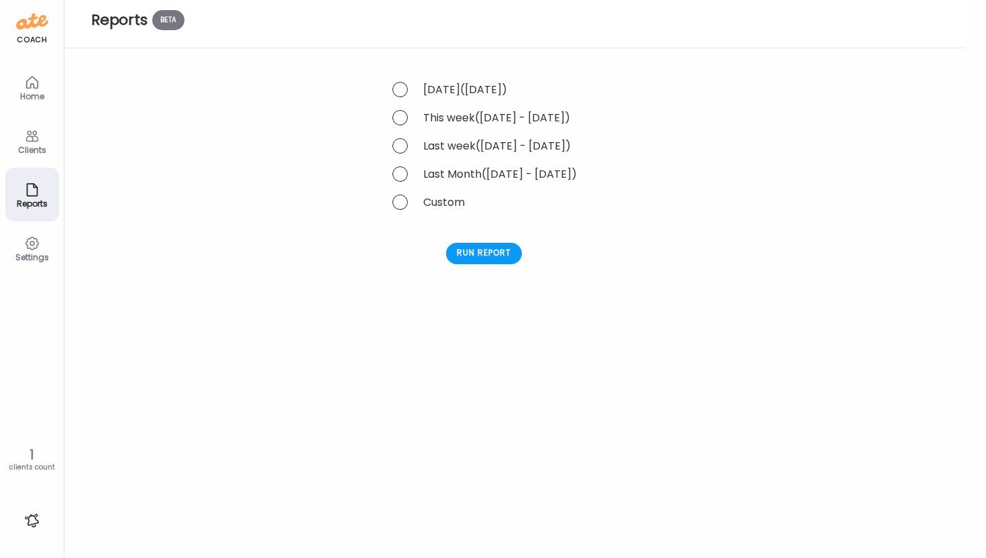
click at [28, 146] on div "Clients" at bounding box center [32, 150] width 48 height 9
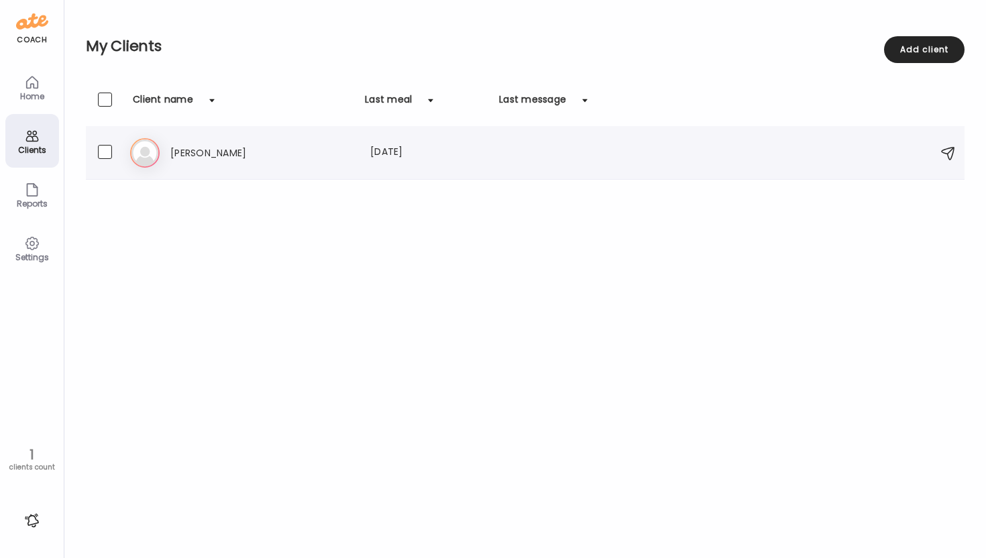
click at [213, 148] on h3 "Ali" at bounding box center [229, 153] width 118 height 16
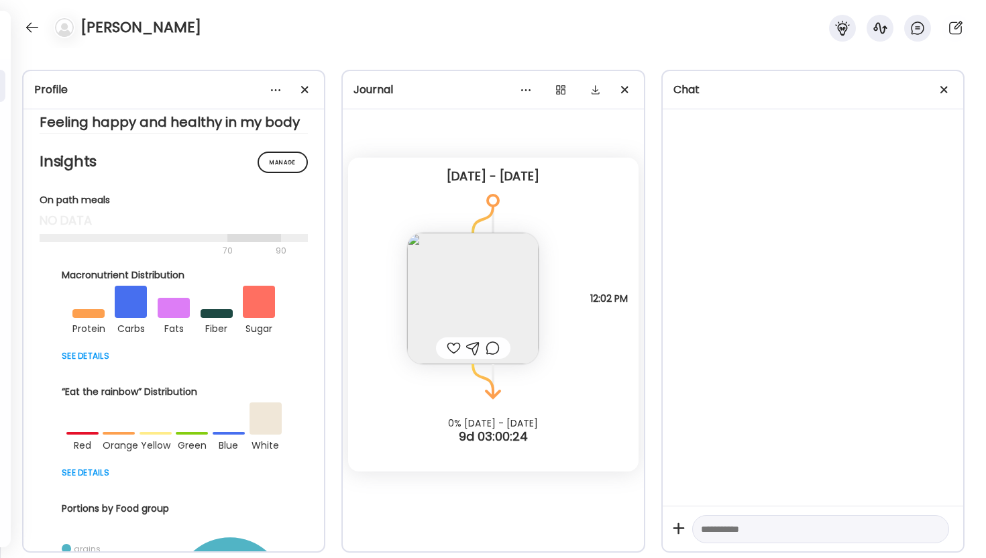
scroll to position [137, 0]
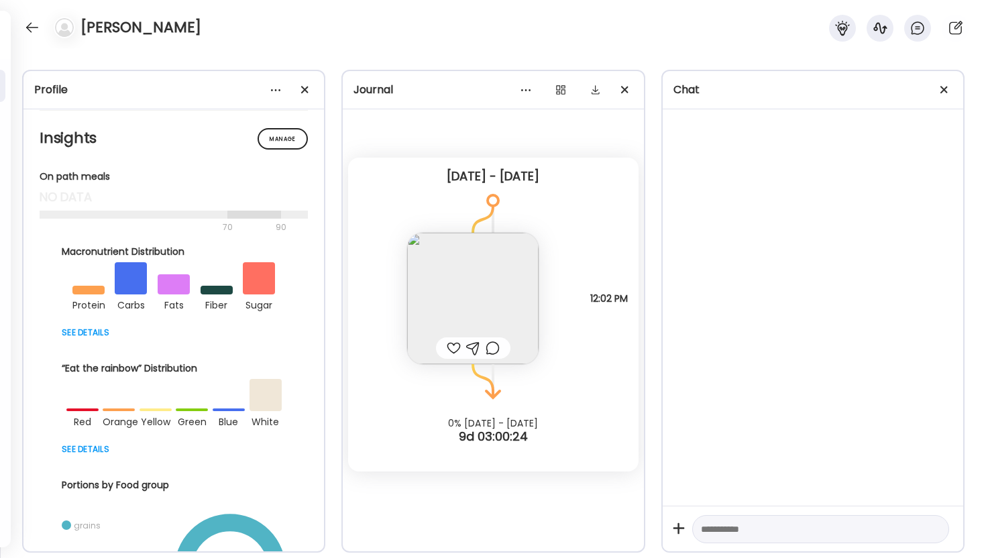
click at [244, 292] on div at bounding box center [259, 278] width 32 height 32
click at [88, 340] on div at bounding box center [174, 332] width 224 height 16
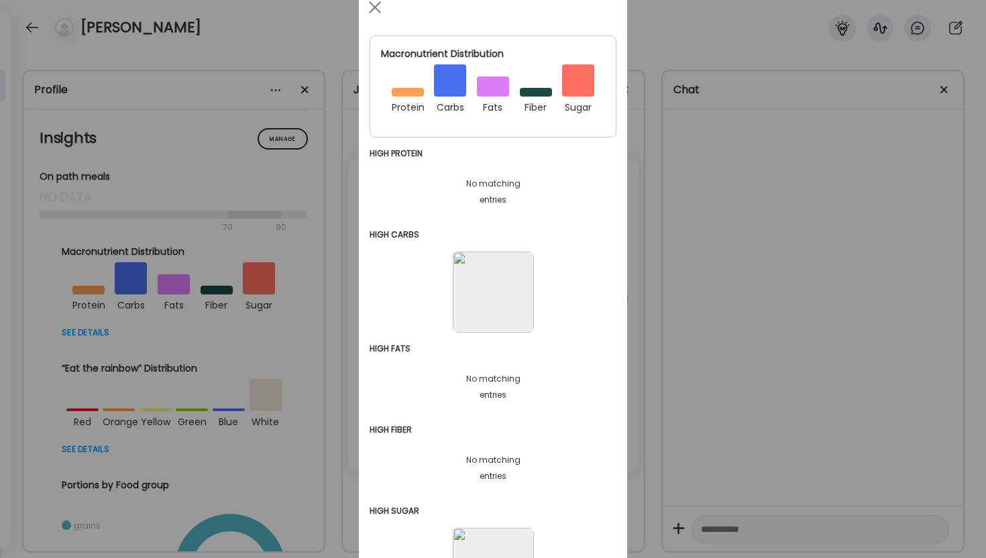
scroll to position [0, 0]
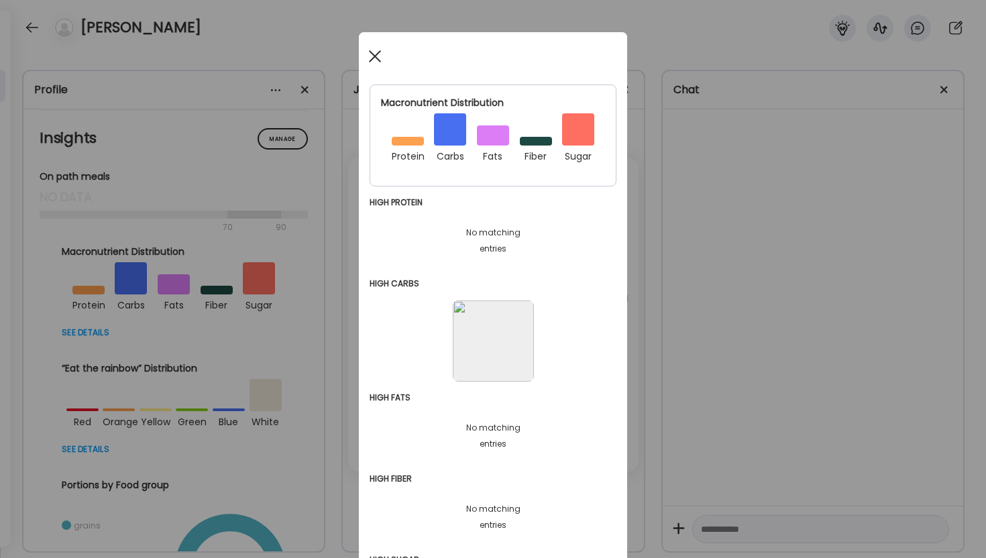
click at [370, 56] on span at bounding box center [375, 56] width 12 height 12
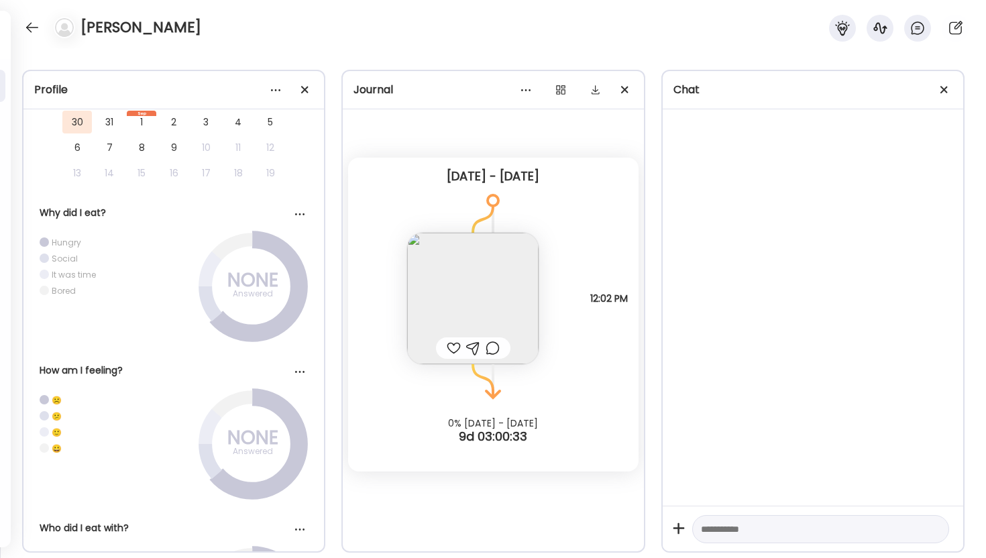
scroll to position [487, 0]
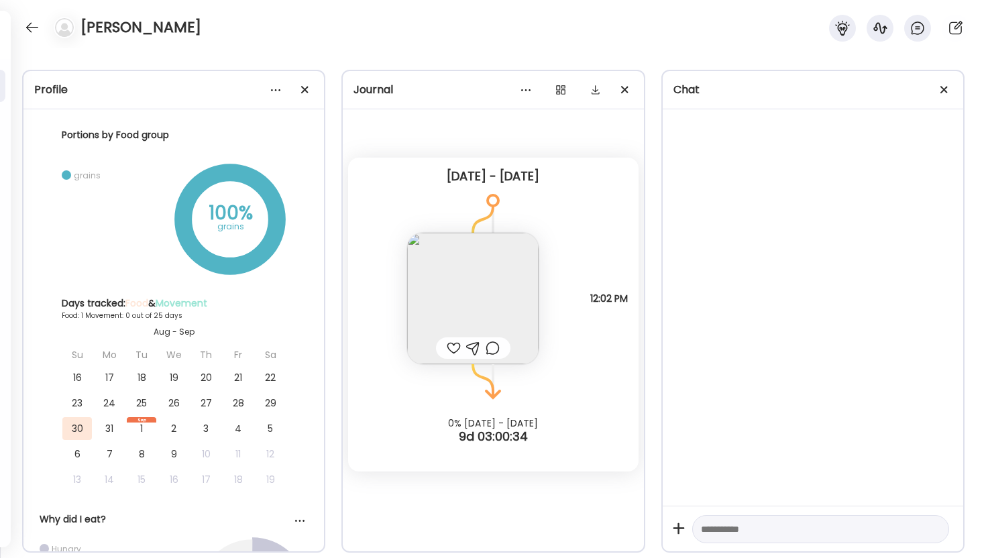
click at [760, 532] on textarea at bounding box center [808, 529] width 215 height 16
type textarea "**********"
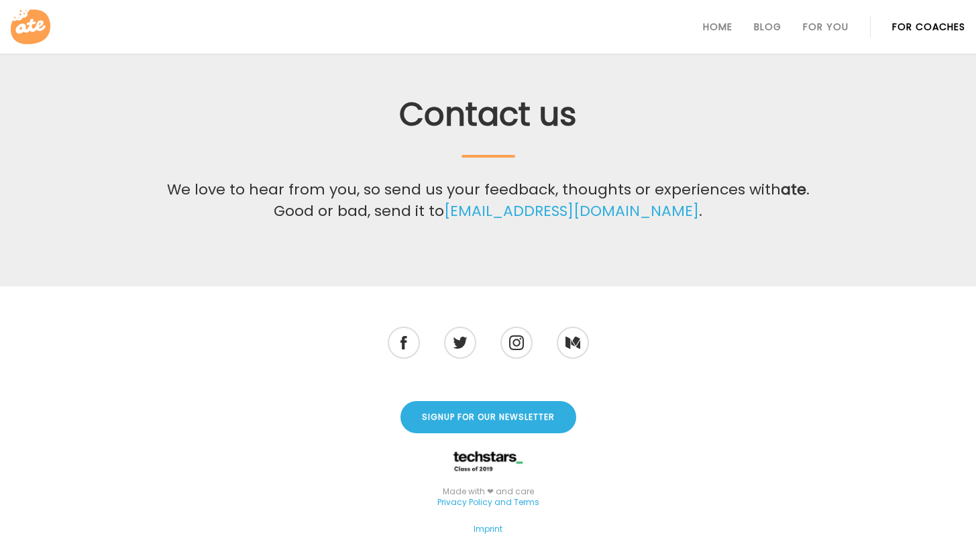
scroll to position [543, 0]
